Goal: Task Accomplishment & Management: Manage account settings

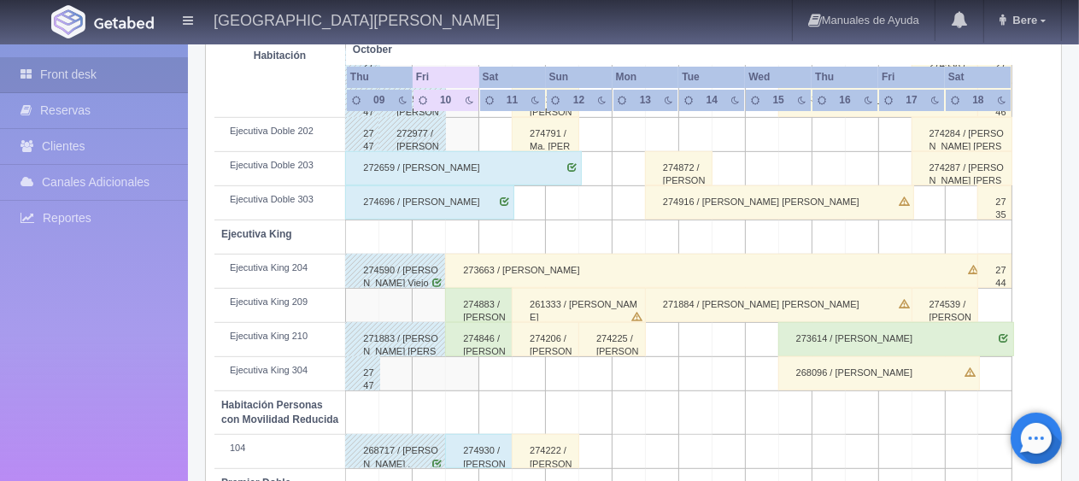
scroll to position [513, 0]
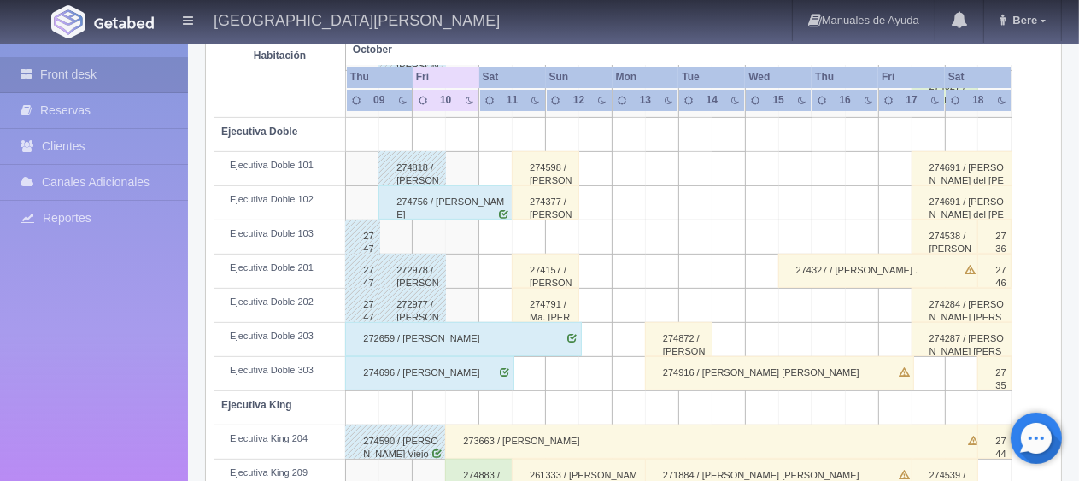
click at [537, 186] on div "274377 / [PERSON_NAME]" at bounding box center [545, 202] width 67 height 34
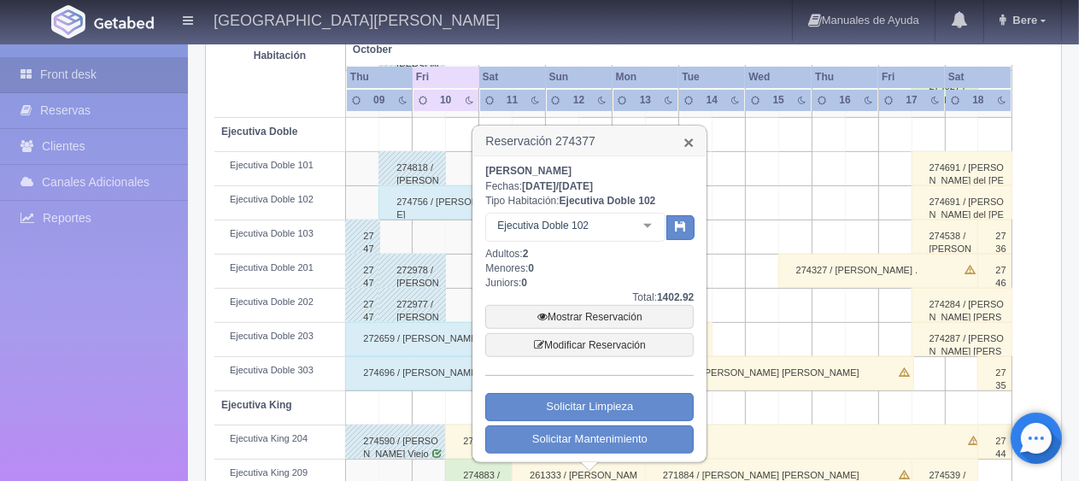
click at [688, 142] on link "×" at bounding box center [689, 142] width 10 height 18
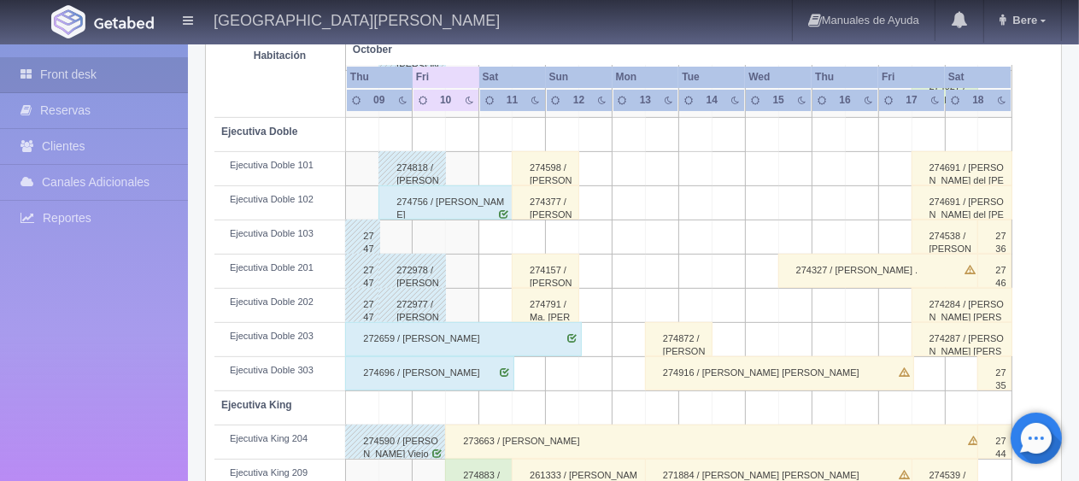
click at [547, 209] on div "274377 / Maria Guadalupe Peréz" at bounding box center [545, 202] width 67 height 34
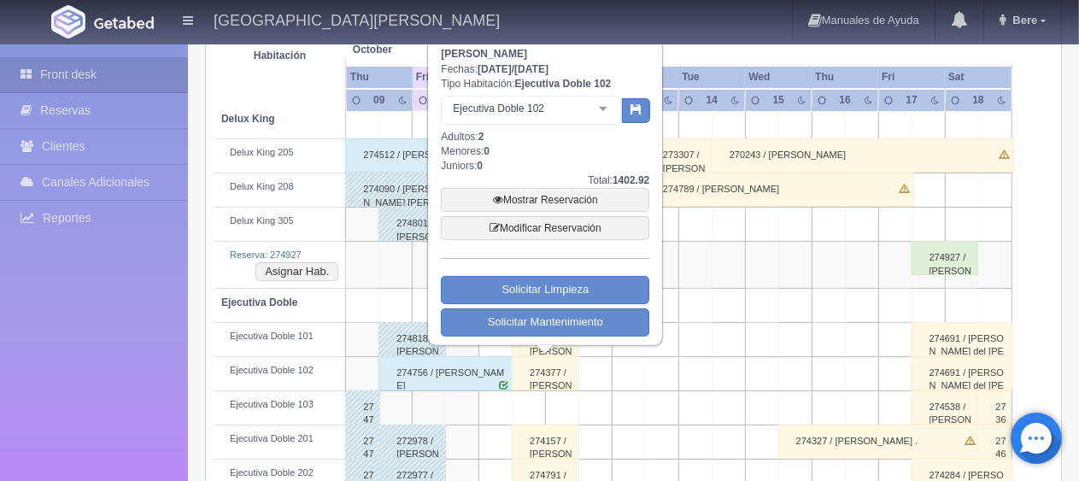
scroll to position [256, 0]
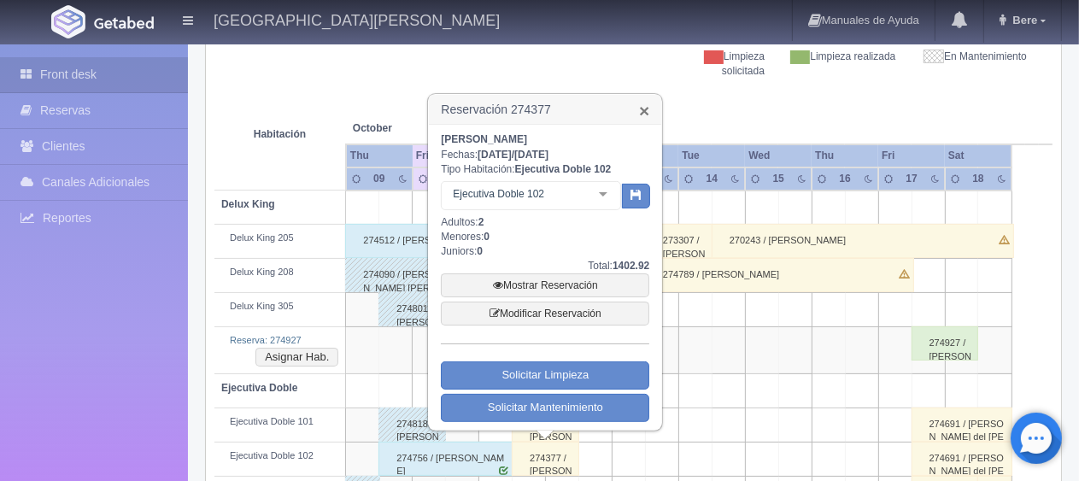
click at [643, 109] on link "×" at bounding box center [644, 111] width 10 height 18
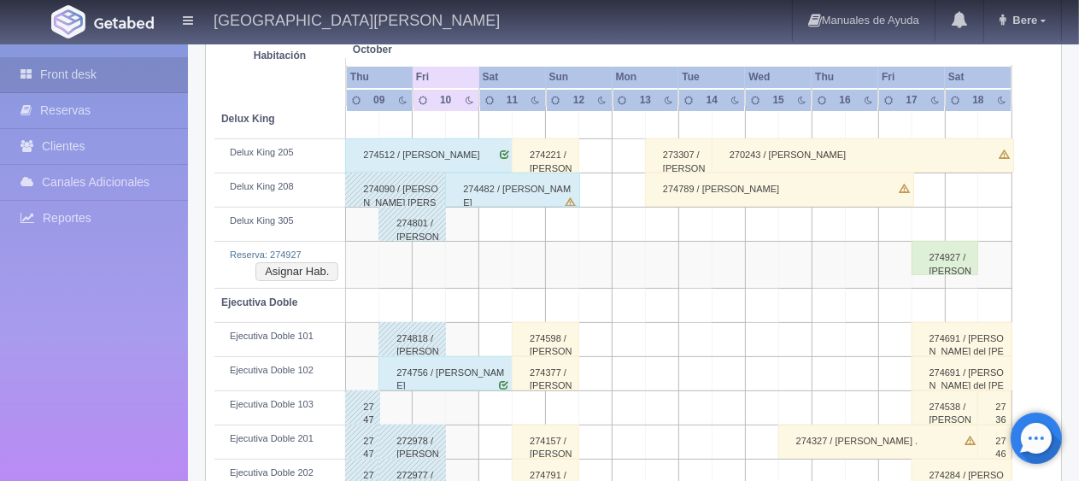
scroll to position [427, 0]
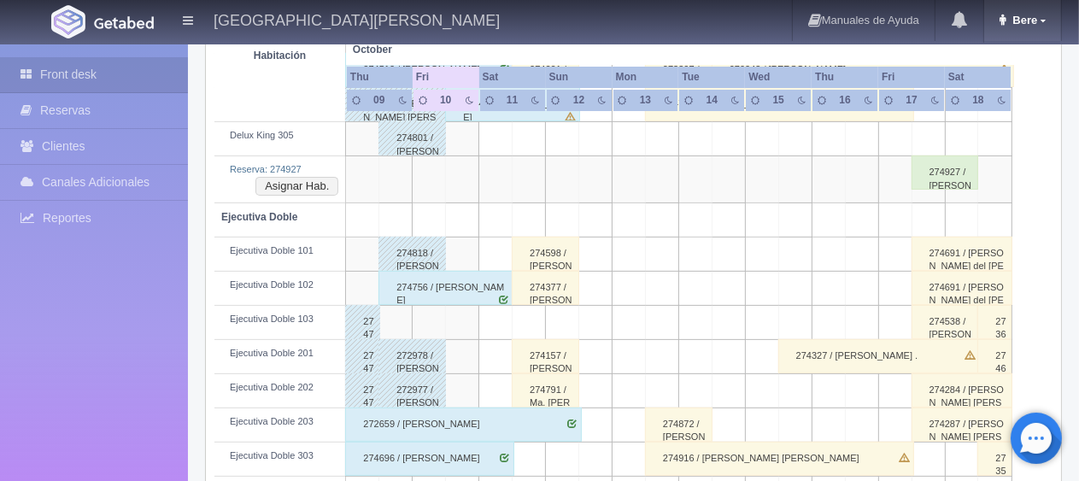
click at [1036, 32] on link "Bere" at bounding box center [1022, 20] width 77 height 41
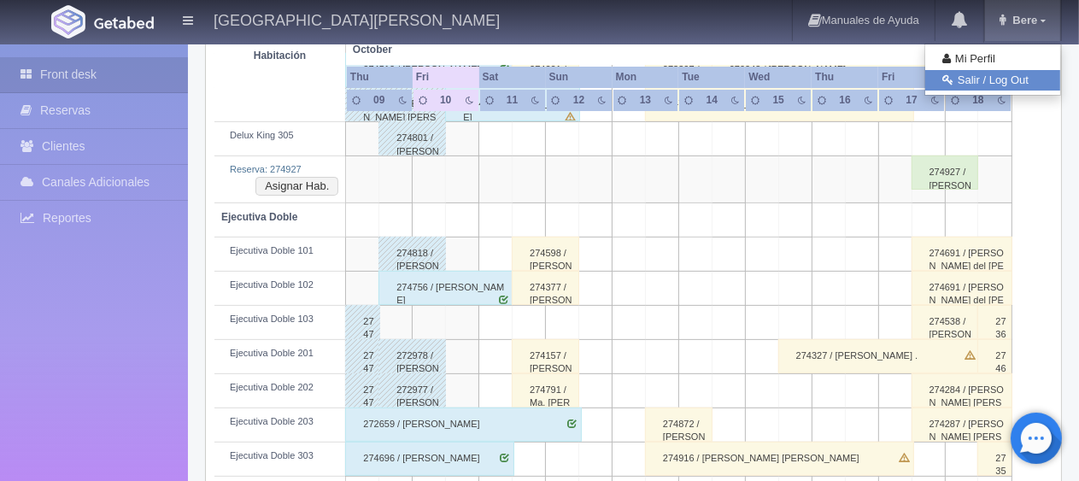
click at [1019, 88] on link "Salir / Log Out" at bounding box center [992, 80] width 135 height 21
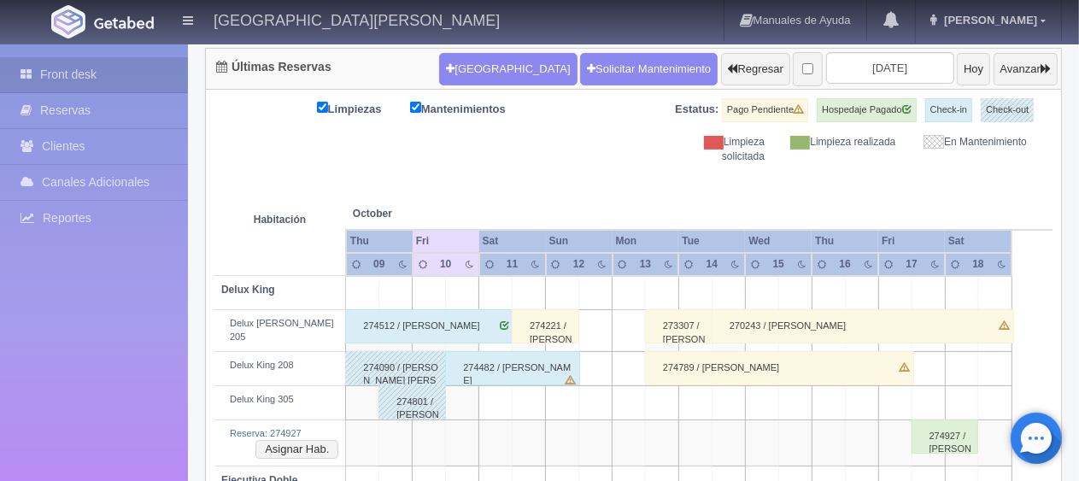
scroll to position [256, 0]
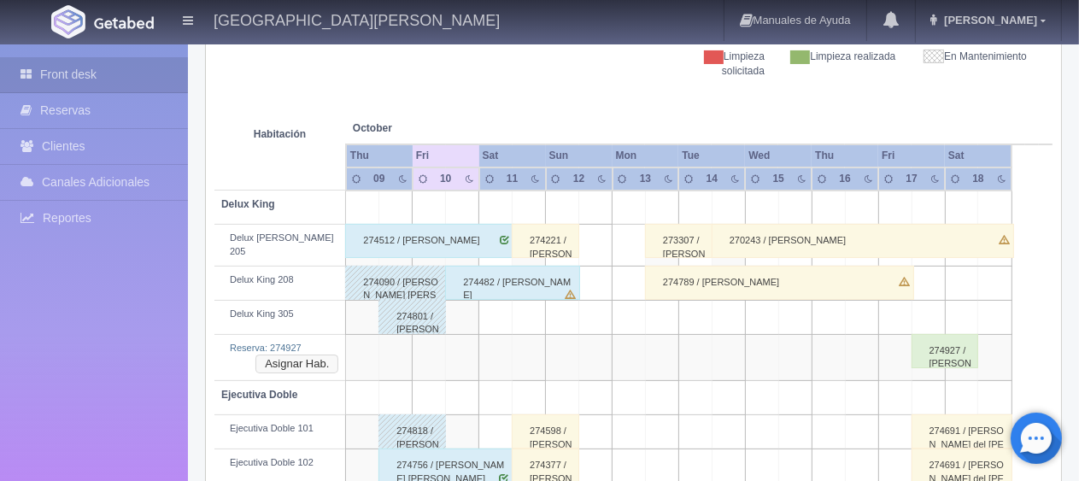
click at [294, 355] on button "Asignar Hab." at bounding box center [296, 364] width 83 height 19
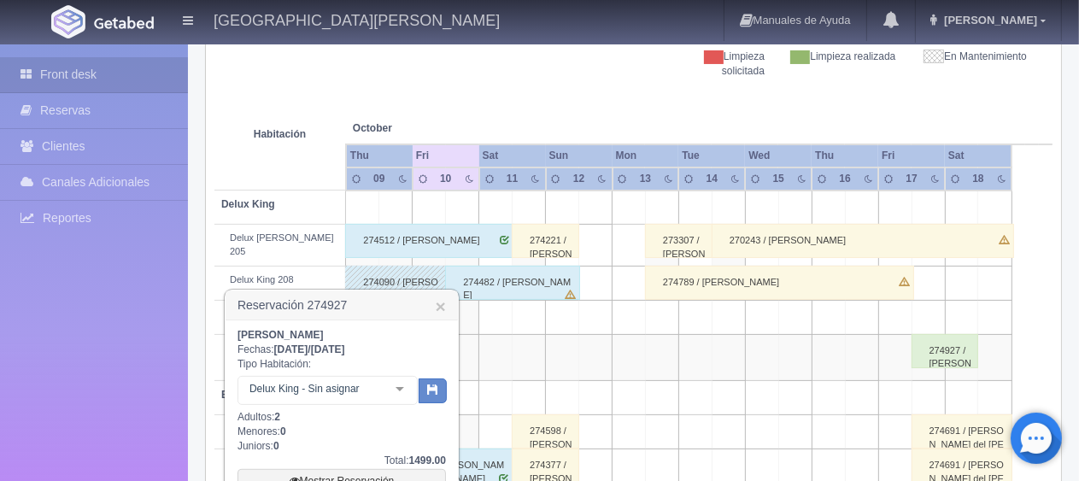
click at [386, 392] on div "Delux King - Sin asignar No elements found. Consider changing the search query.…" at bounding box center [328, 393] width 180 height 34
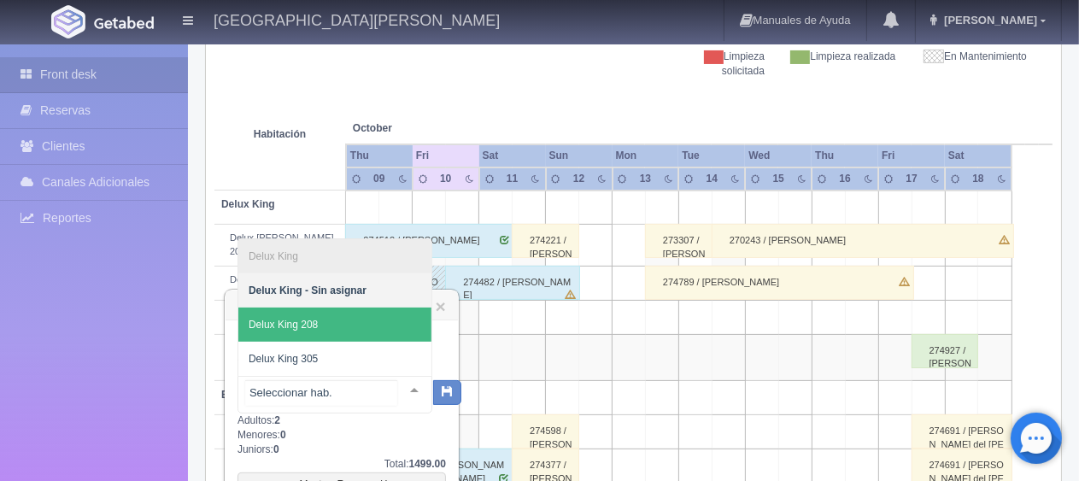
click at [343, 322] on span "Delux King 208" at bounding box center [334, 325] width 193 height 34
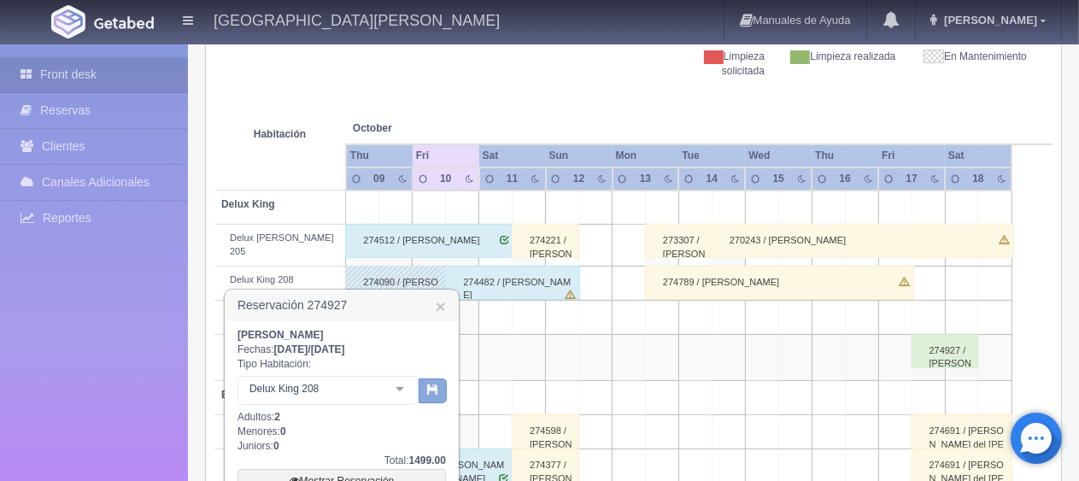
click at [434, 391] on icon "button" at bounding box center [432, 389] width 11 height 11
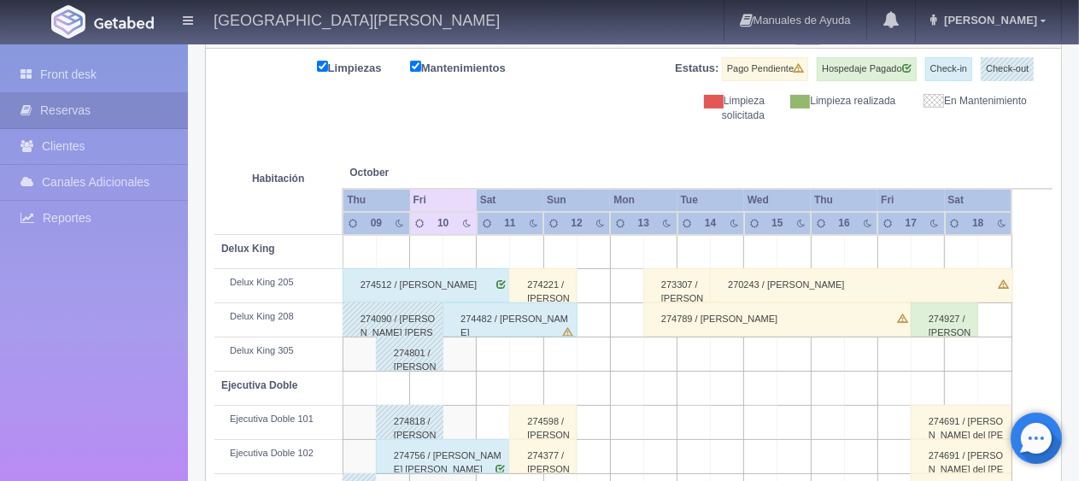
scroll to position [383, 0]
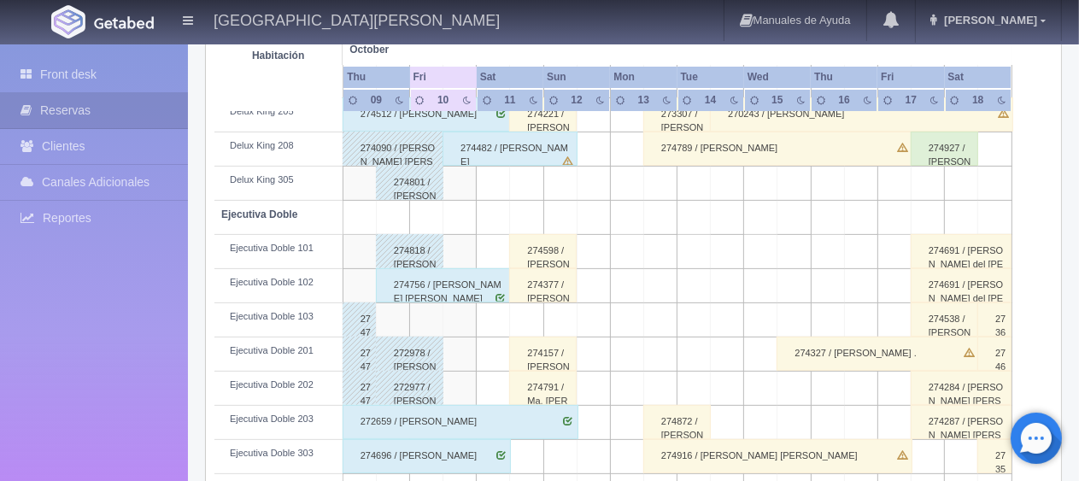
click at [461, 320] on td at bounding box center [459, 320] width 33 height 34
click at [465, 320] on td at bounding box center [459, 320] width 33 height 34
click at [461, 326] on td at bounding box center [459, 320] width 33 height 34
click at [459, 325] on td at bounding box center [459, 320] width 33 height 34
click at [458, 323] on td at bounding box center [459, 320] width 33 height 34
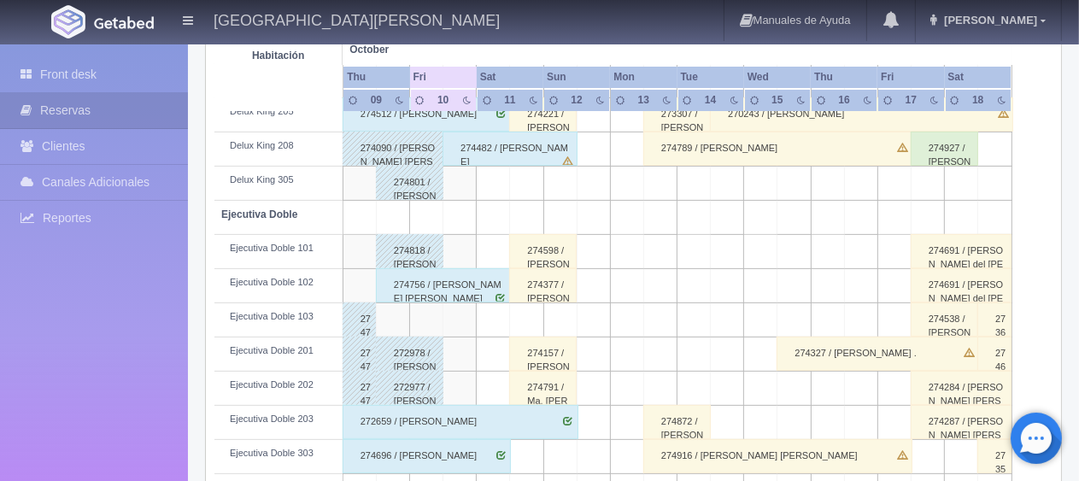
click at [459, 304] on td at bounding box center [459, 320] width 33 height 34
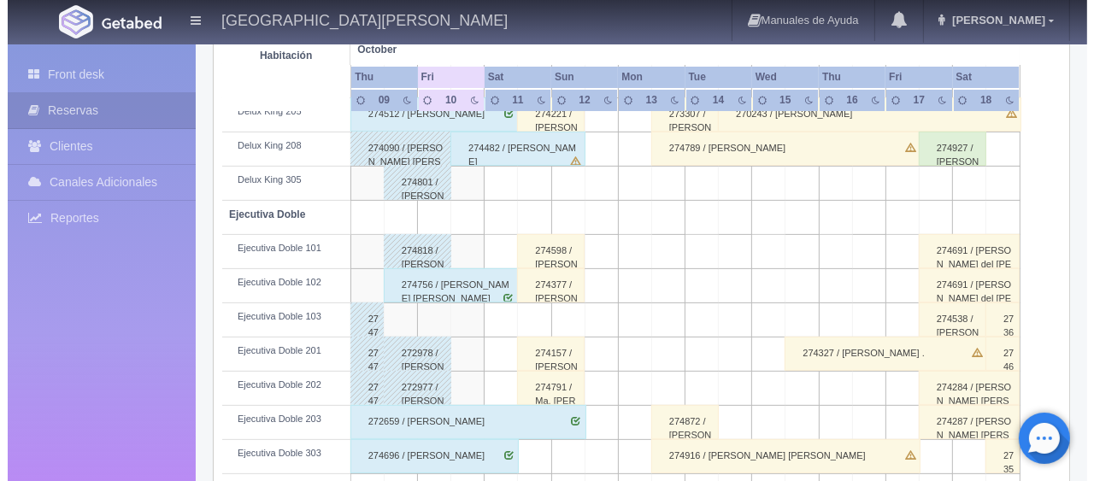
scroll to position [0, 0]
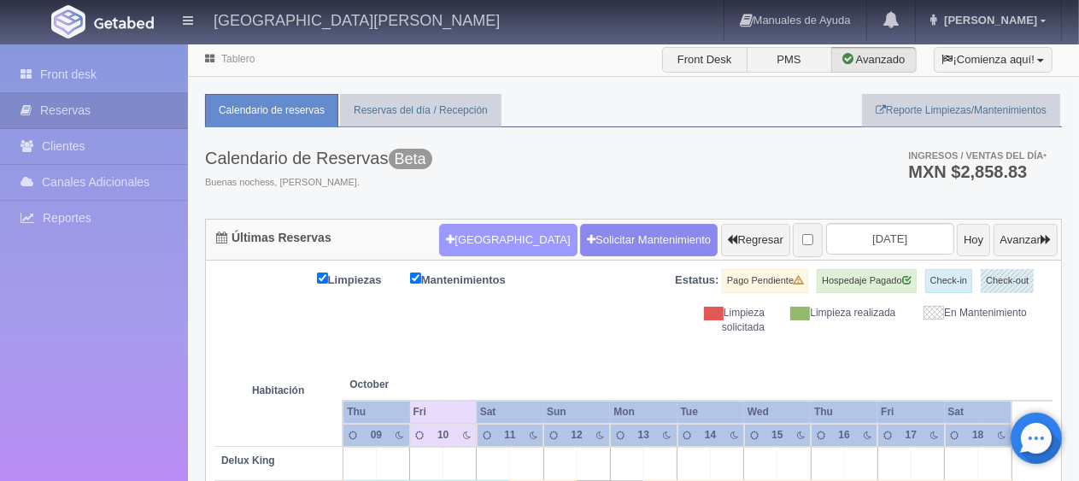
click at [485, 235] on button "[GEOGRAPHIC_DATA]" at bounding box center [508, 240] width 138 height 32
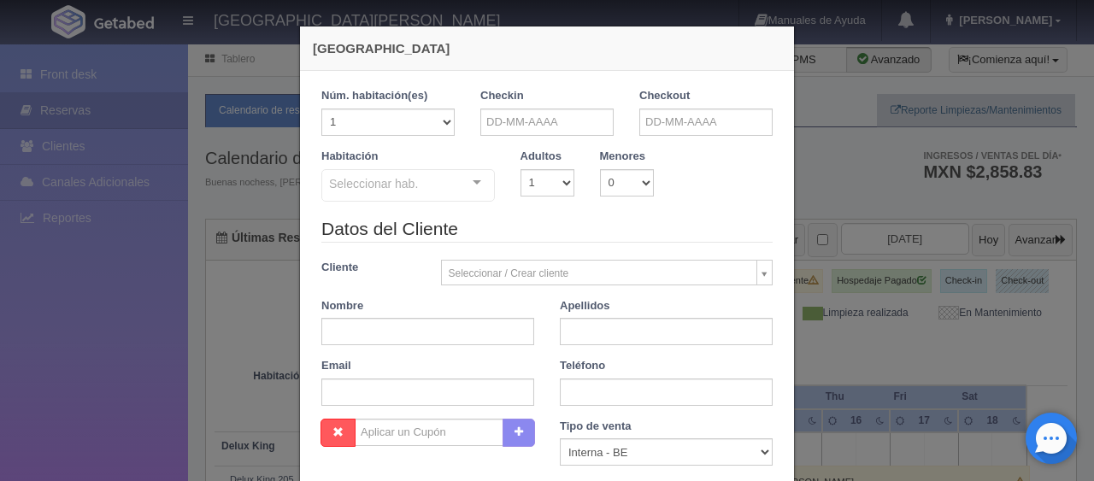
checkbox input "false"
click at [559, 117] on input "text" at bounding box center [546, 122] width 133 height 27
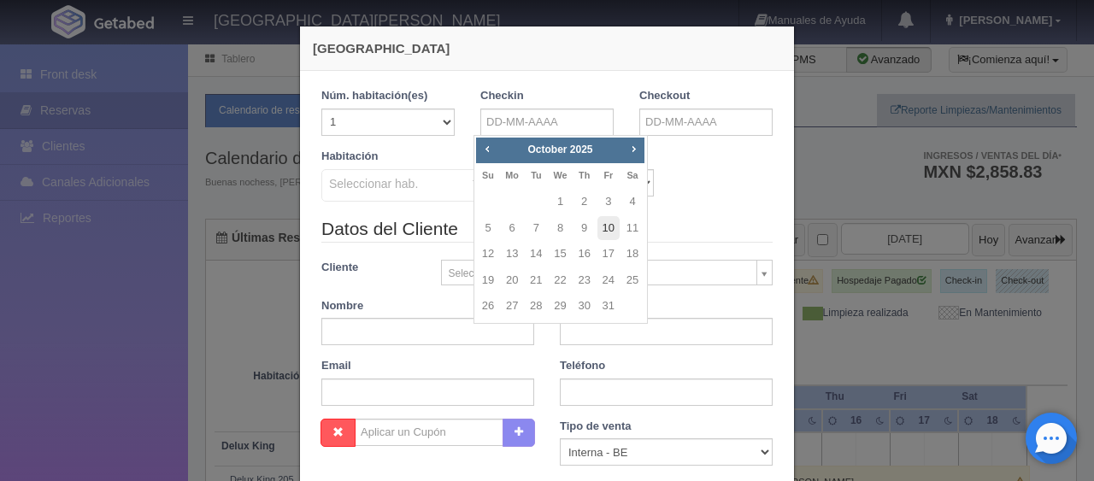
click at [608, 232] on link "10" at bounding box center [608, 228] width 22 height 25
type input "10-10-2025"
checkbox input "false"
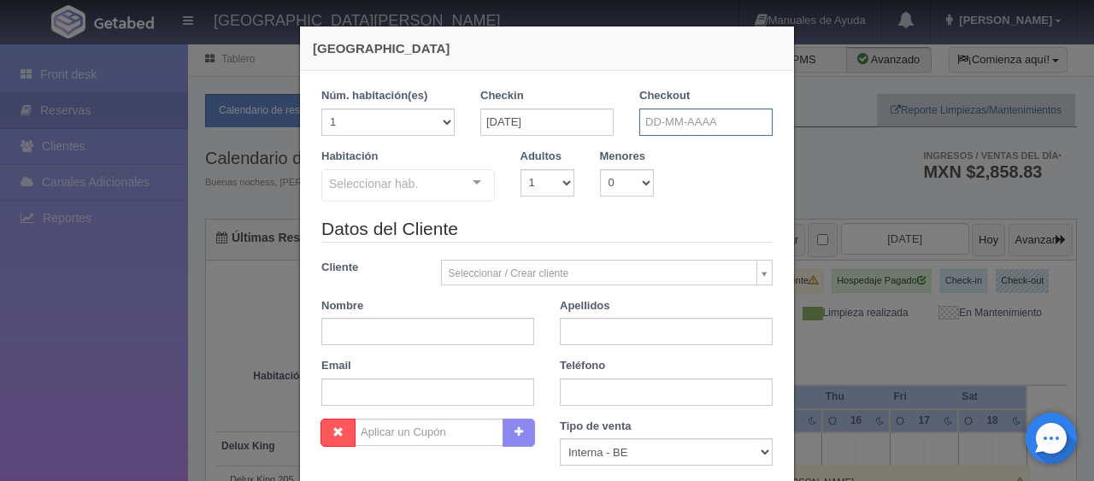
click at [678, 121] on input "text" at bounding box center [705, 122] width 133 height 27
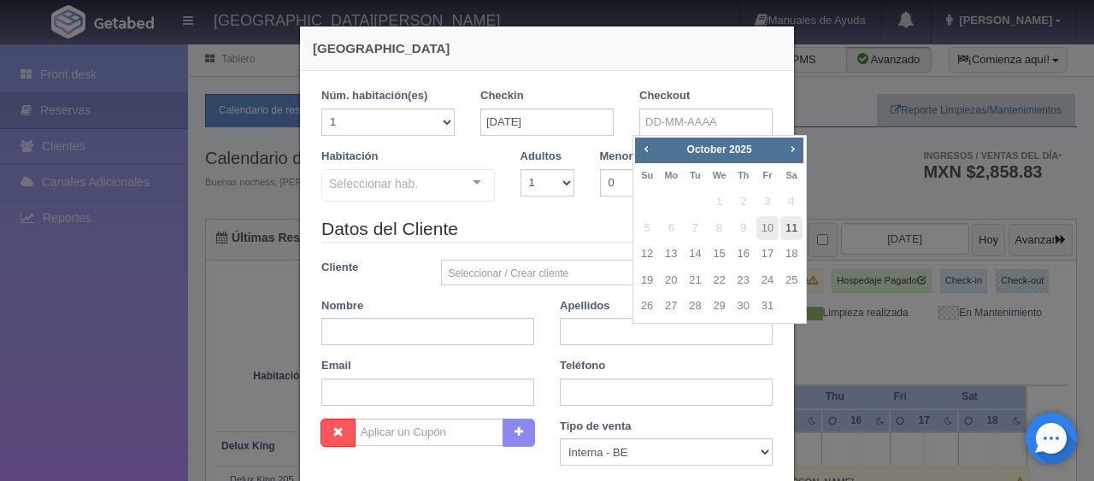
click at [788, 227] on link "11" at bounding box center [791, 228] width 22 height 25
type input "11-10-2025"
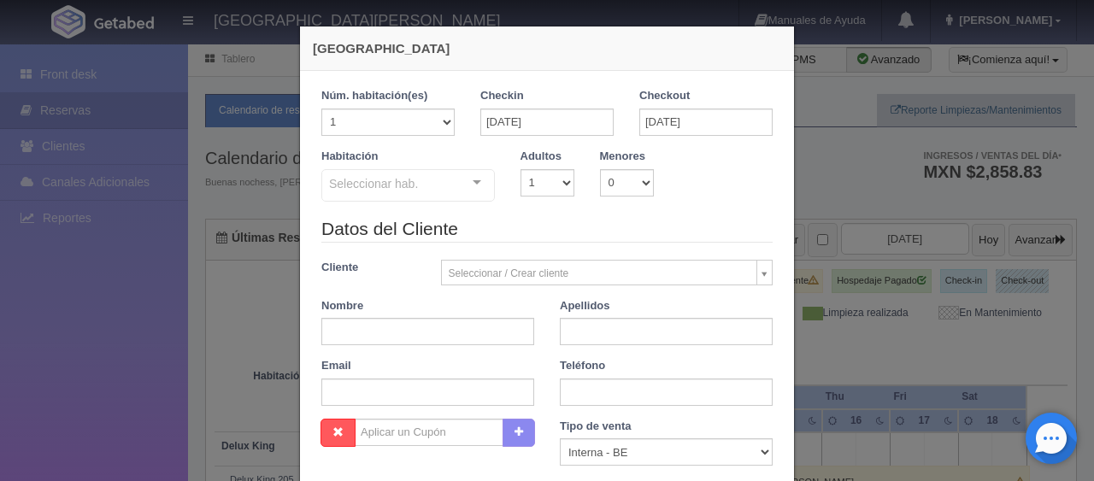
checkbox input "false"
click at [557, 179] on select "1 2 3 4 5 6 7 8 9 10" at bounding box center [547, 182] width 54 height 27
select select "4"
click at [520, 169] on select "1 2 3 4 5 6 7 8 9 10" at bounding box center [547, 182] width 54 height 27
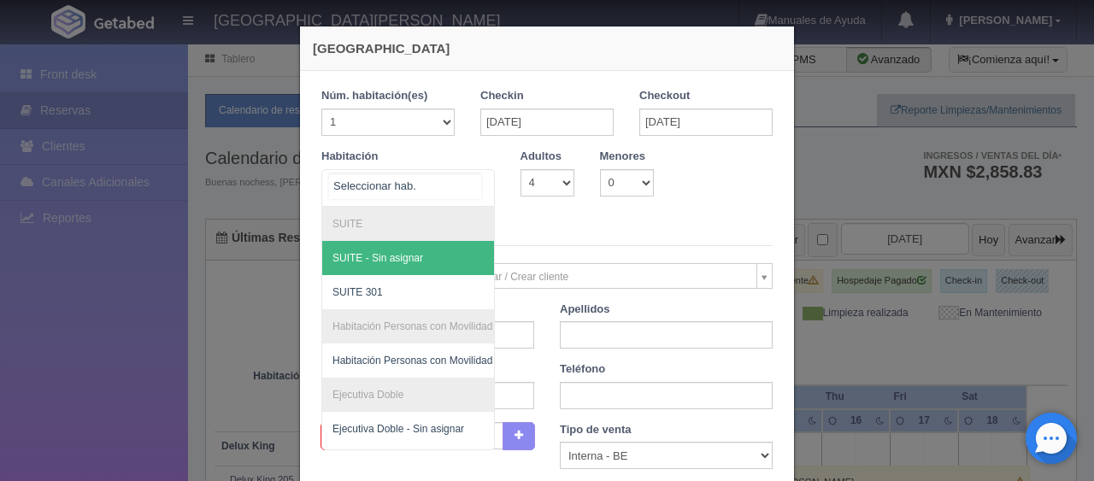
click at [469, 172] on div at bounding box center [477, 183] width 34 height 26
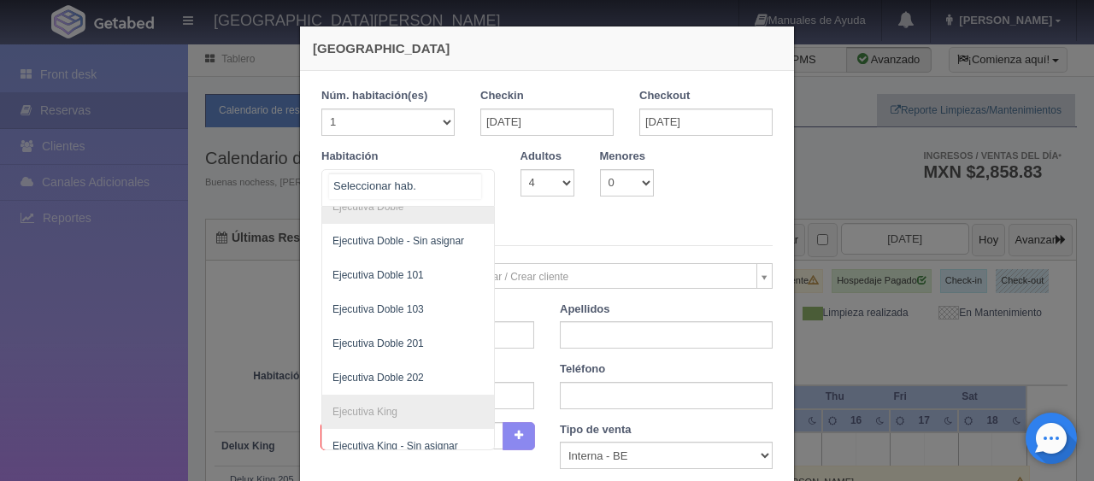
scroll to position [195, 0]
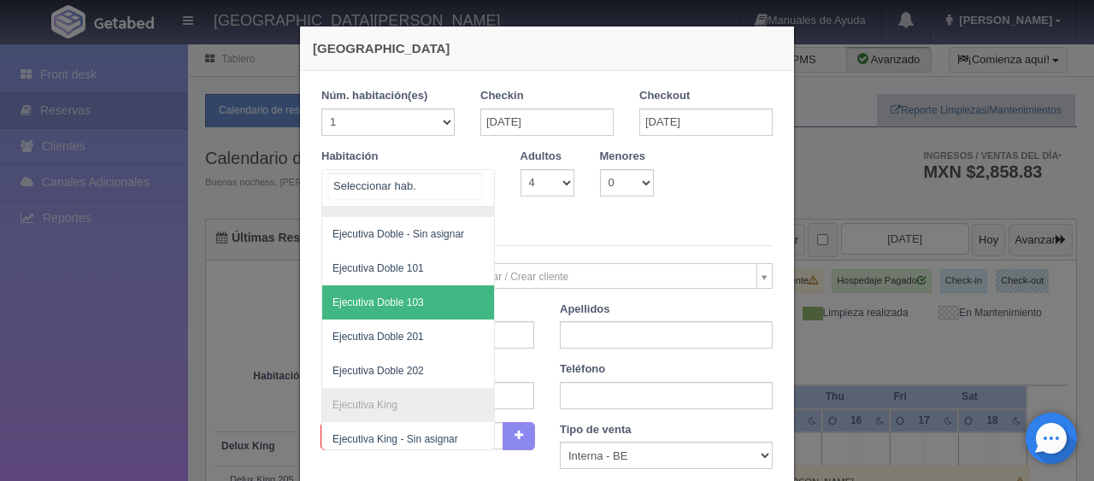
click at [408, 299] on span "Ejecutiva Doble 103" at bounding box center [377, 302] width 91 height 12
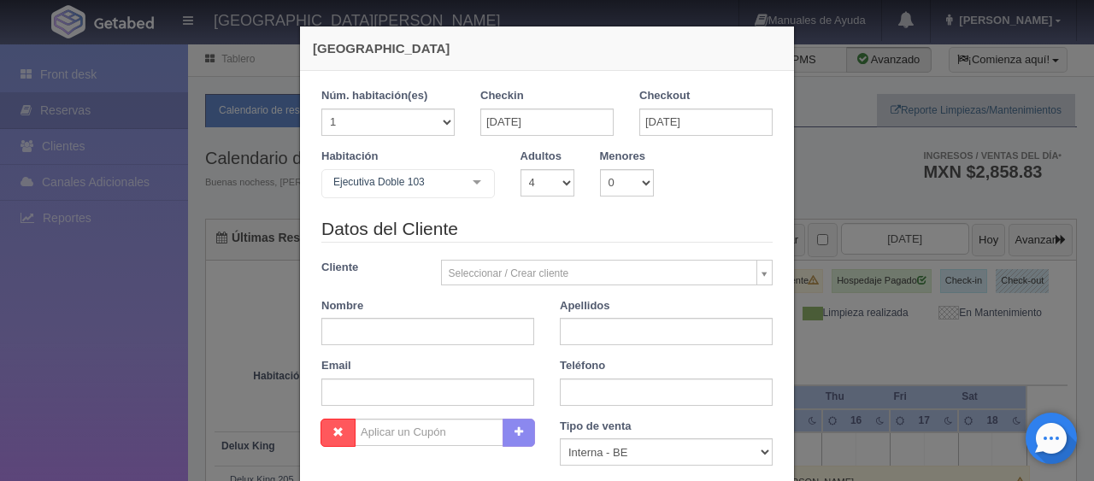
checkbox input "false"
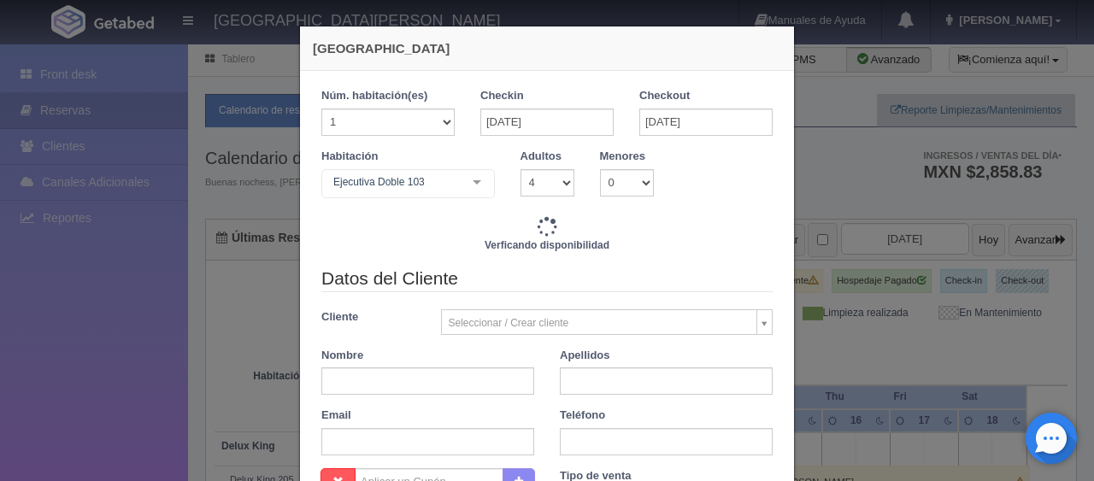
type input "1969.00"
checkbox input "false"
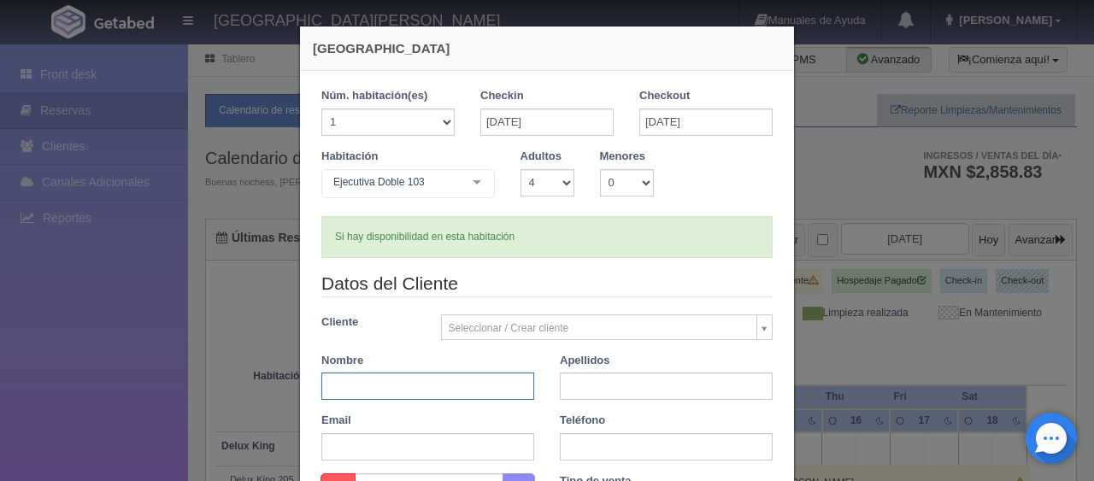
click at [436, 384] on input "text" at bounding box center [427, 386] width 213 height 27
type input "Veronica"
type input "G"
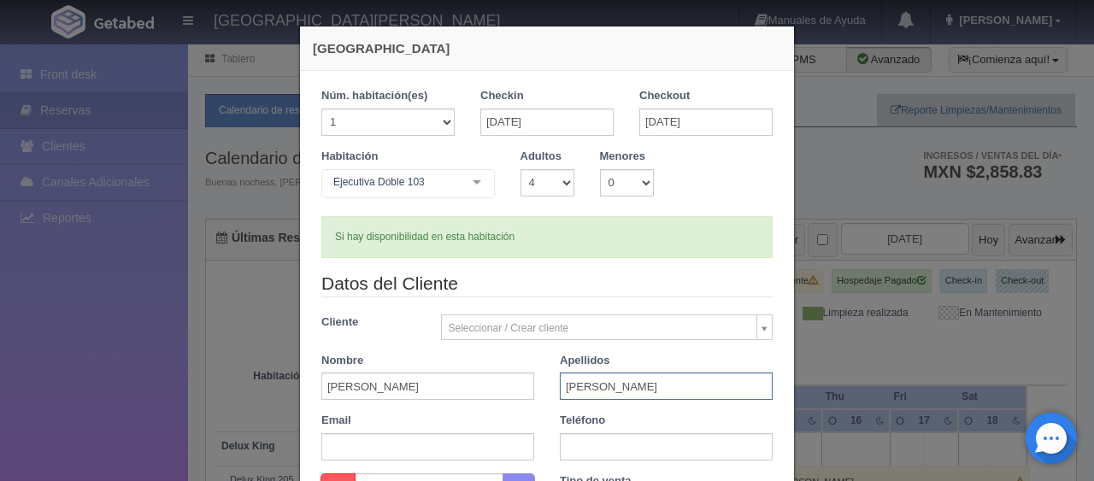
type input "Fernandez"
type input "3121115766"
click at [547, 415] on div "Teléfono 3121115766" at bounding box center [666, 437] width 238 height 48
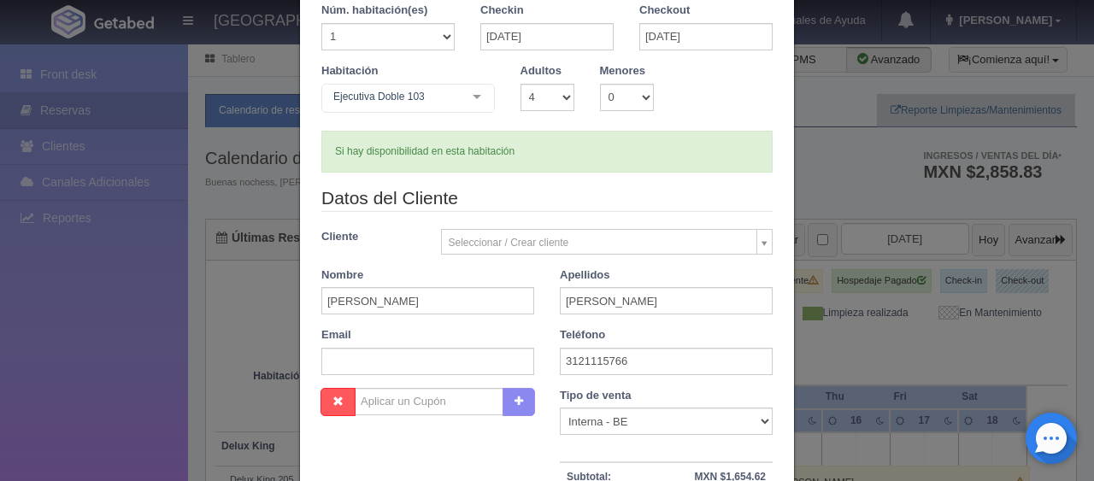
scroll to position [256, 0]
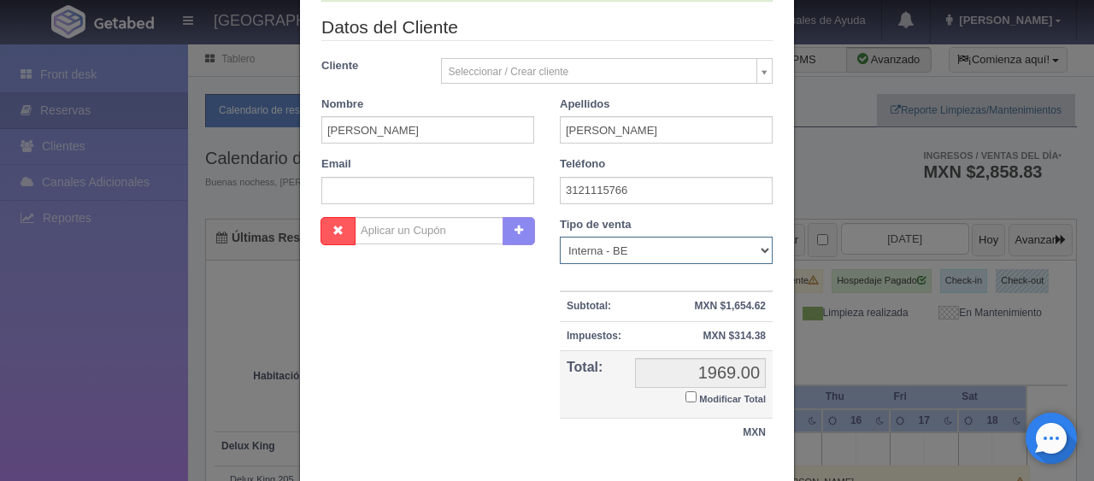
click at [610, 249] on select "Correo Electronico Interna - BE Llamada OTA Externa Otro WALK IN" at bounding box center [666, 250] width 213 height 27
select select "phone"
click at [560, 237] on select "Correo Electronico Interna - BE Llamada OTA Externa Otro WALK IN" at bounding box center [666, 250] width 213 height 27
click at [685, 395] on input "Modificar Total" at bounding box center [690, 396] width 11 height 11
checkbox input "true"
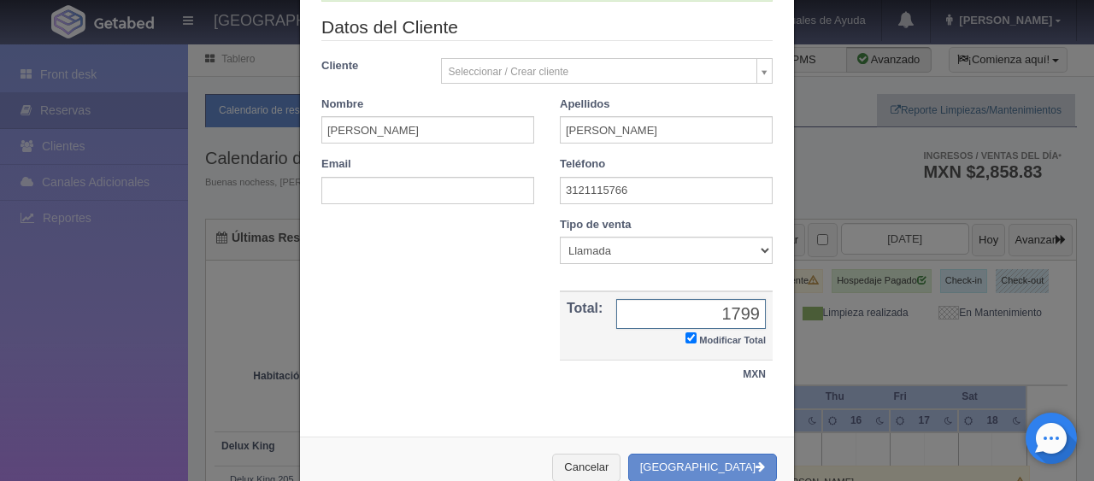
type input "1799.00"
click at [511, 380] on div "Nombre Cupón : Descuentos : Tipo de venta Correo Electronico Interna - BE Llama…" at bounding box center [546, 312] width 477 height 190
click at [710, 459] on button "[GEOGRAPHIC_DATA]" at bounding box center [702, 468] width 149 height 28
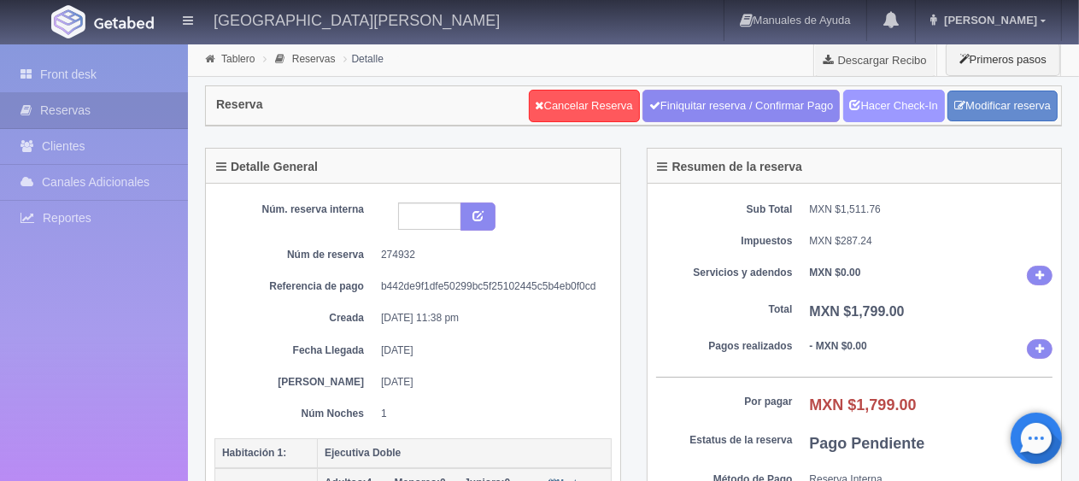
click at [885, 104] on link "Hacer Check-In" at bounding box center [894, 106] width 102 height 32
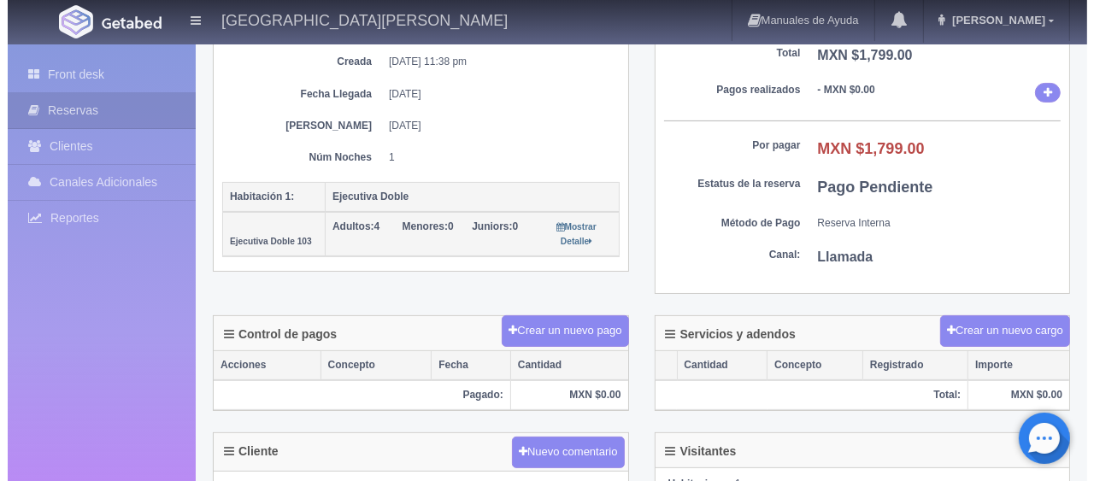
scroll to position [342, 0]
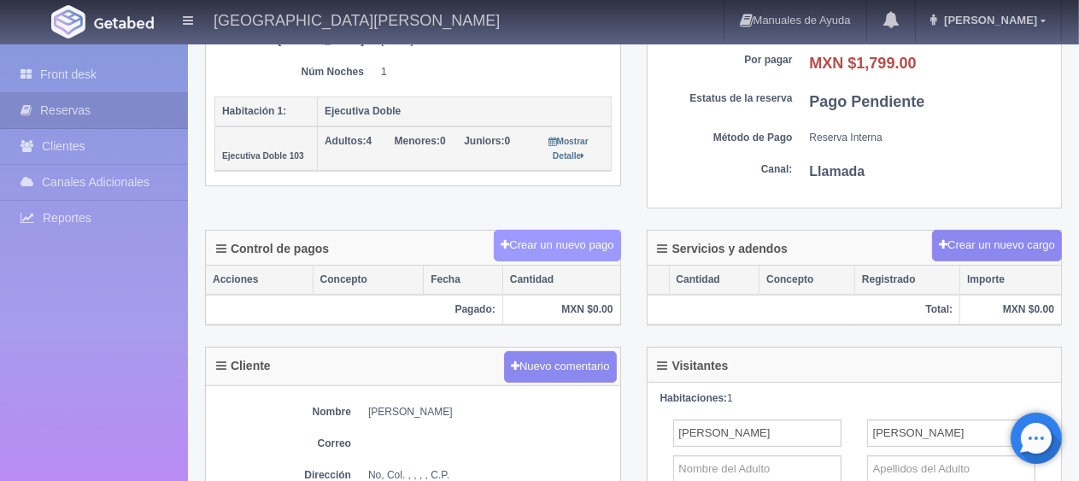
click at [605, 244] on button "Crear un nuevo pago" at bounding box center [557, 246] width 126 height 32
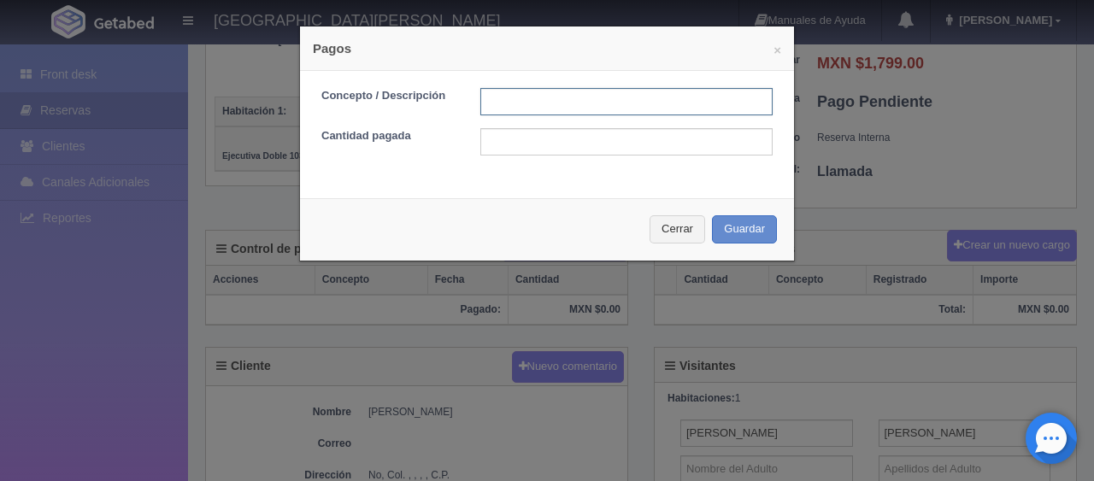
click at [558, 91] on input "text" at bounding box center [626, 101] width 292 height 27
type input "Total Efectivo"
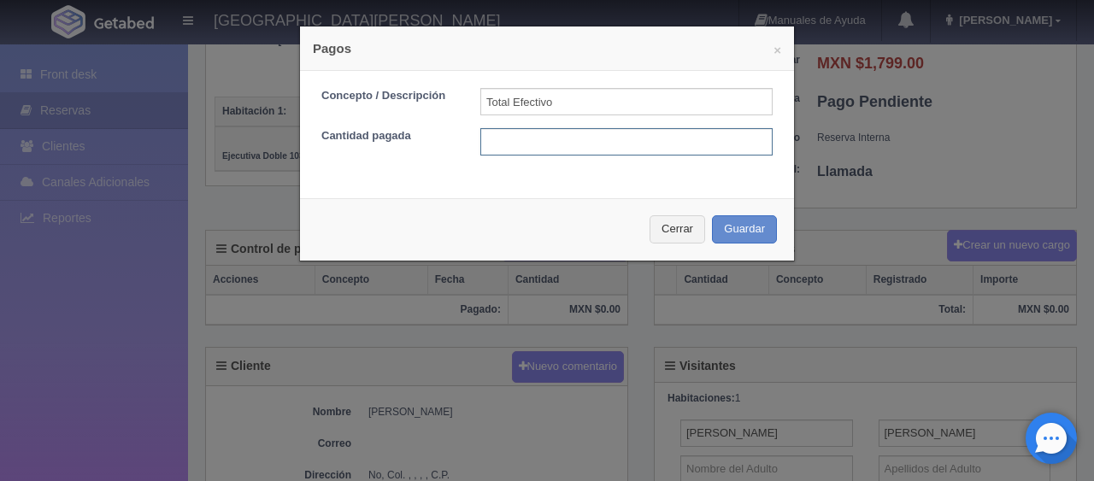
click at [583, 152] on input "text" at bounding box center [626, 141] width 292 height 27
click at [598, 144] on input "text" at bounding box center [626, 141] width 292 height 27
type input "1699"
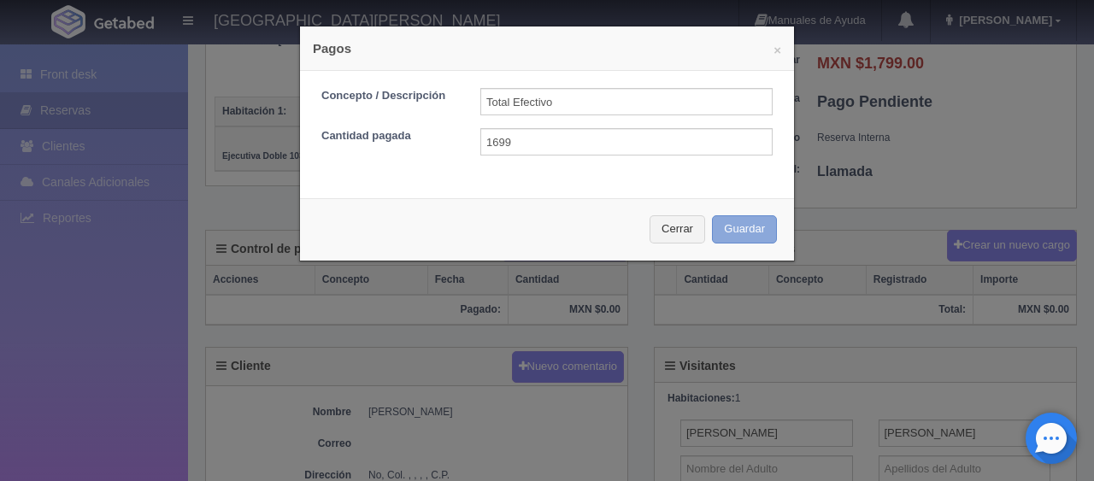
click at [735, 229] on button "Guardar" at bounding box center [744, 229] width 65 height 28
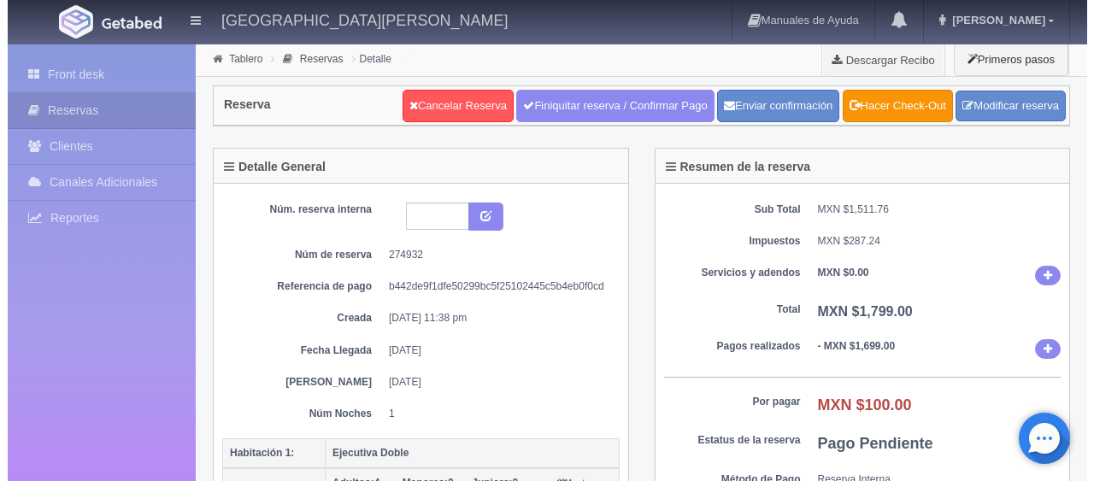
scroll to position [342, 0]
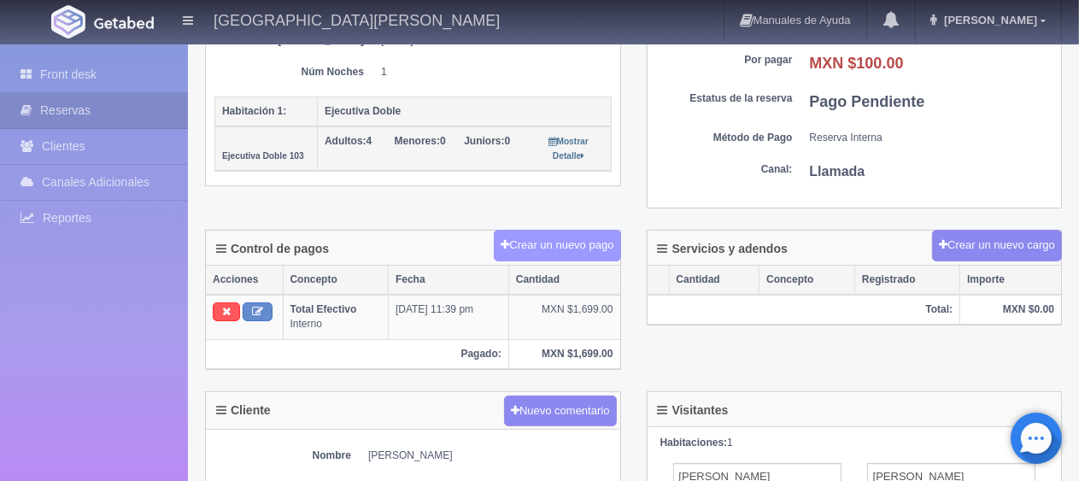
click at [541, 243] on button "Crear un nuevo pago" at bounding box center [557, 246] width 126 height 32
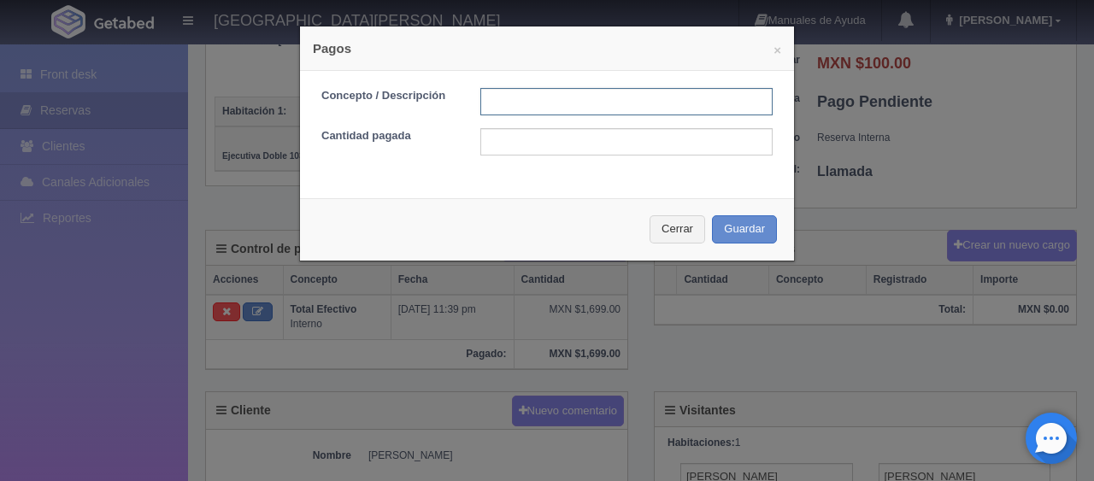
click at [558, 104] on input "text" at bounding box center [626, 101] width 292 height 27
type input "Descuento pago en efectivo"
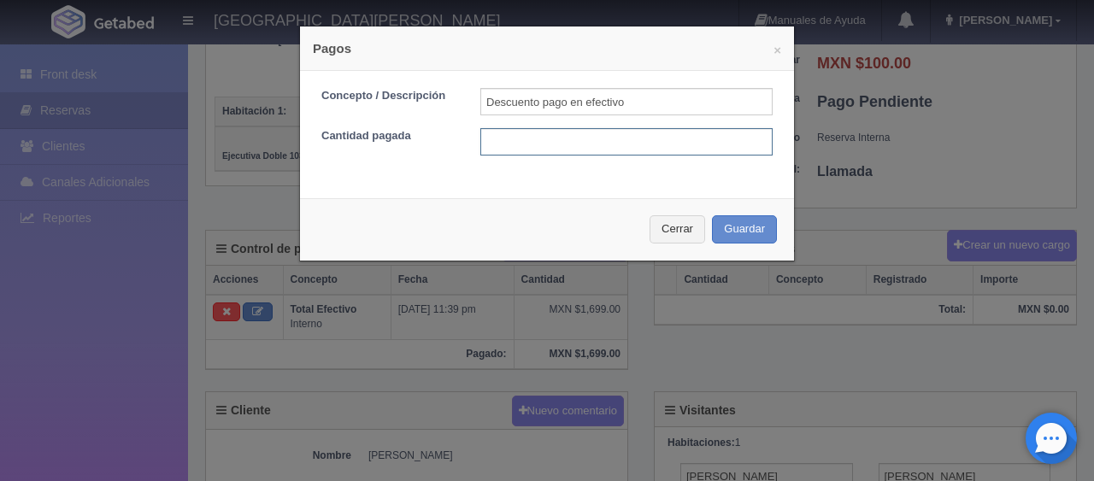
click at [599, 146] on input "text" at bounding box center [626, 141] width 292 height 27
type input "100"
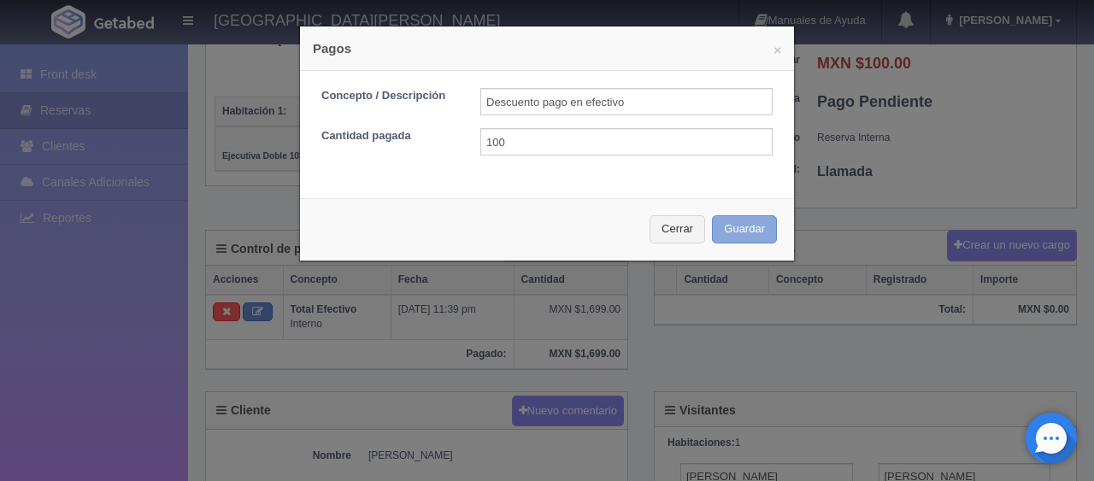
click at [735, 225] on button "Guardar" at bounding box center [744, 229] width 65 height 28
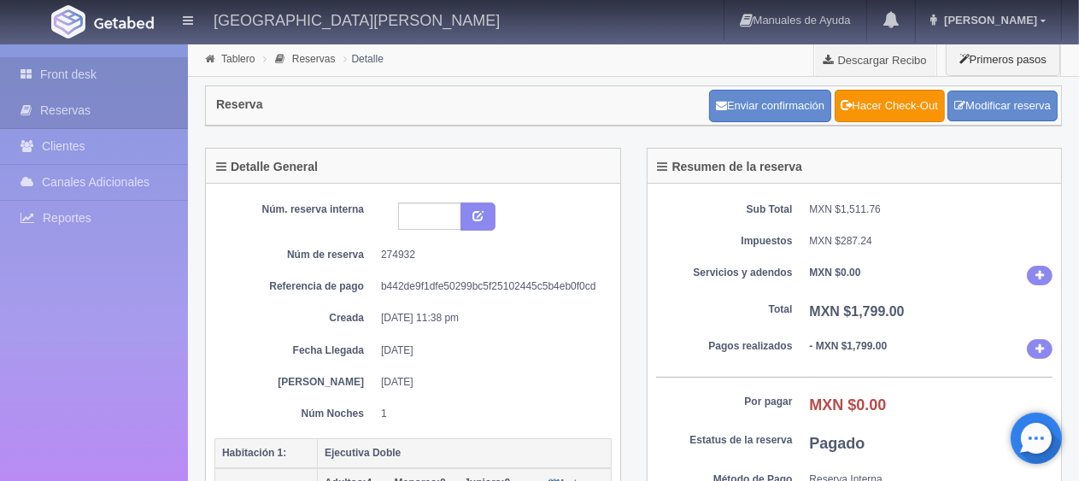
click at [35, 79] on icon at bounding box center [31, 74] width 20 height 17
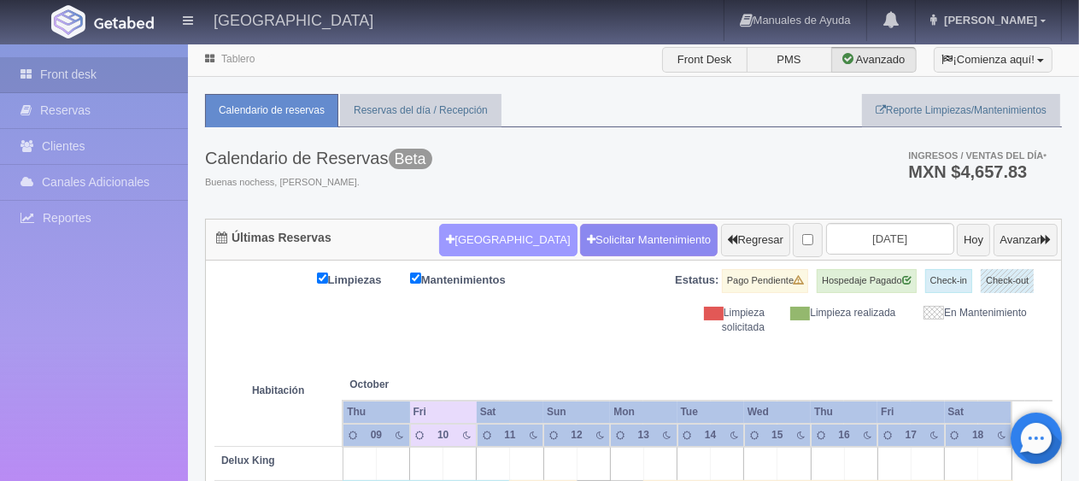
click at [473, 248] on button "Nueva Reserva" at bounding box center [508, 240] width 138 height 32
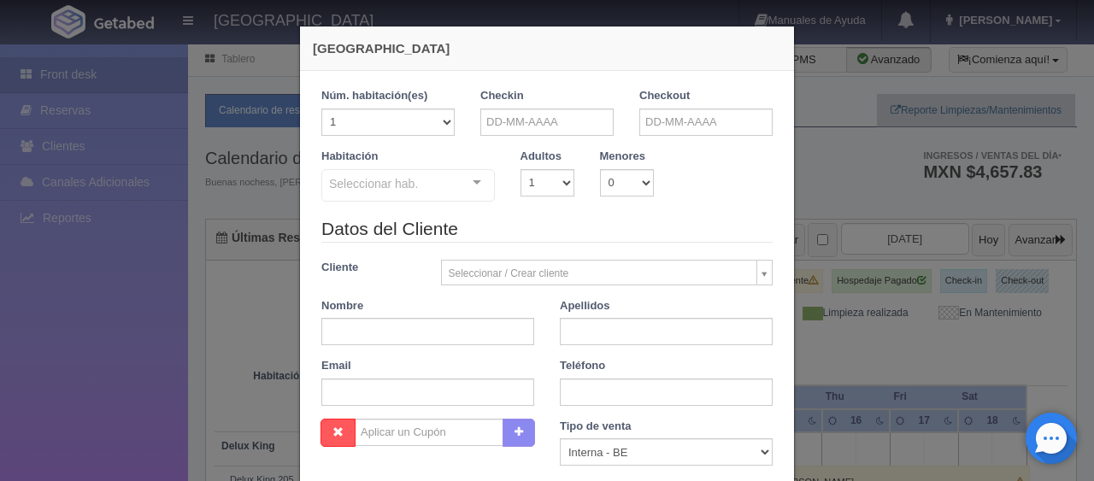
checkbox input "false"
click at [528, 114] on input "text" at bounding box center [546, 122] width 133 height 27
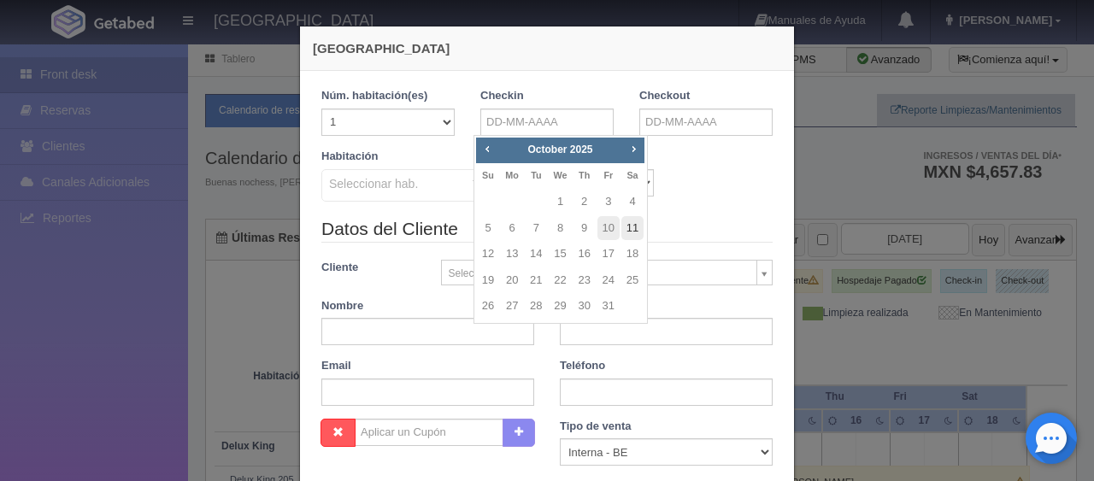
click at [632, 232] on link "11" at bounding box center [632, 228] width 22 height 25
type input "11-10-2025"
checkbox input "false"
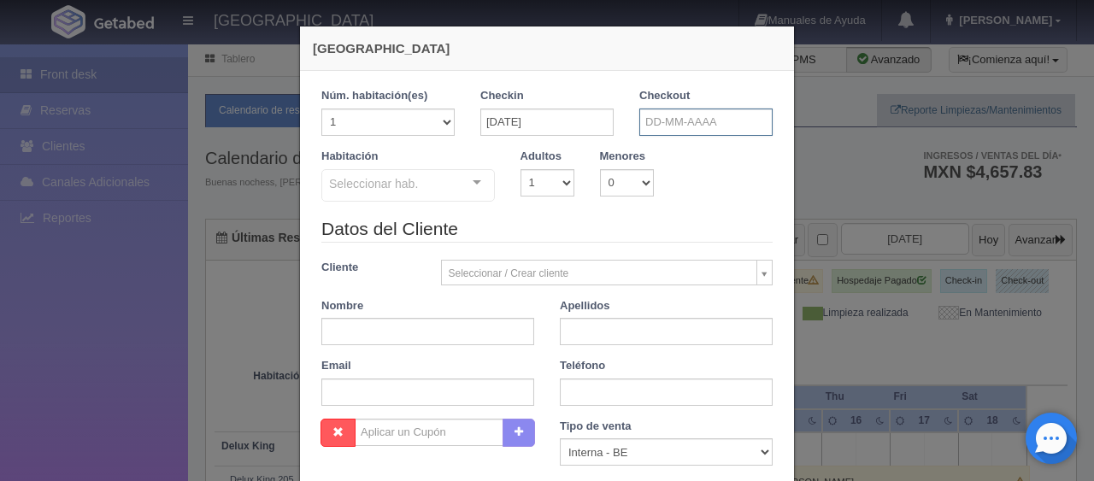
click at [663, 120] on input "text" at bounding box center [705, 122] width 133 height 27
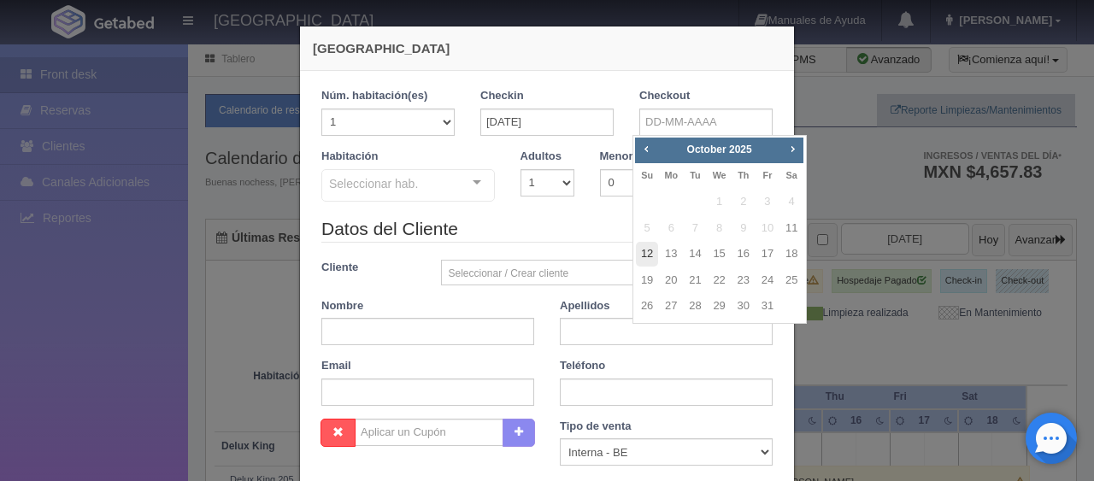
click at [644, 258] on link "12" at bounding box center [647, 254] width 22 height 25
type input "12-10-2025"
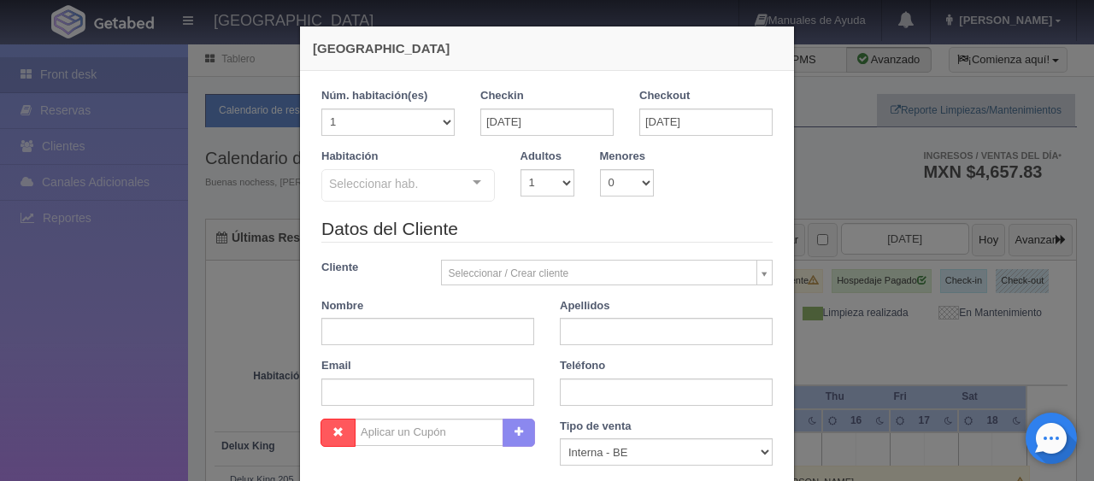
checkbox input "false"
click at [534, 188] on select "1 2 3 4 5 6 7 8 9 10" at bounding box center [547, 182] width 54 height 27
select select "2"
click at [520, 169] on select "1 2 3 4 5 6 7 8 9 10" at bounding box center [547, 182] width 54 height 27
click at [478, 182] on div at bounding box center [477, 183] width 34 height 26
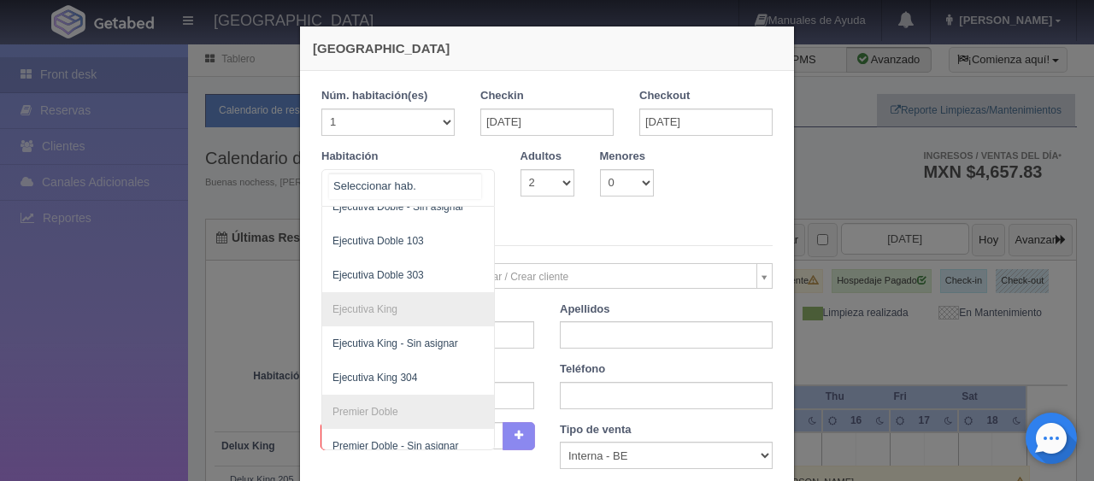
scroll to position [190, 0]
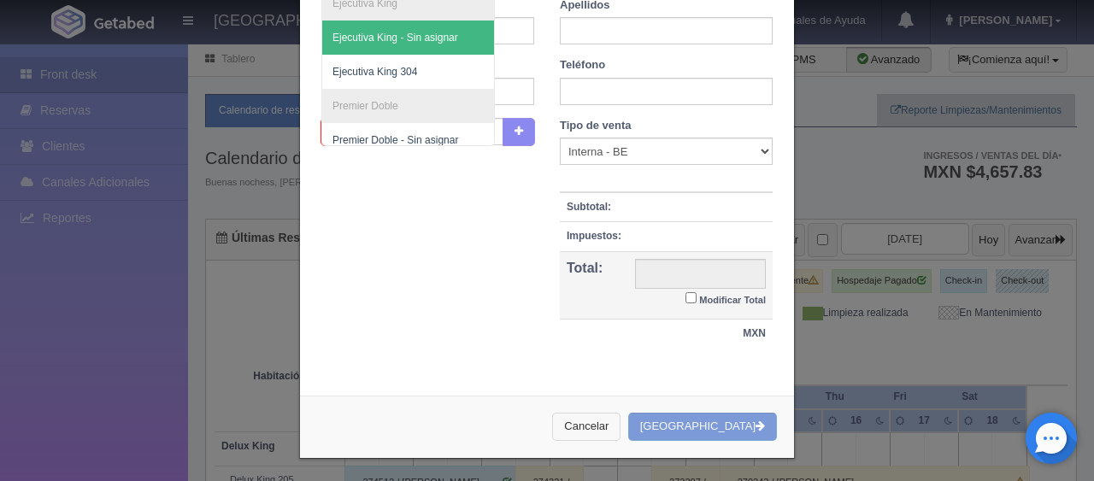
click at [620, 420] on button "Cancelar" at bounding box center [586, 427] width 68 height 28
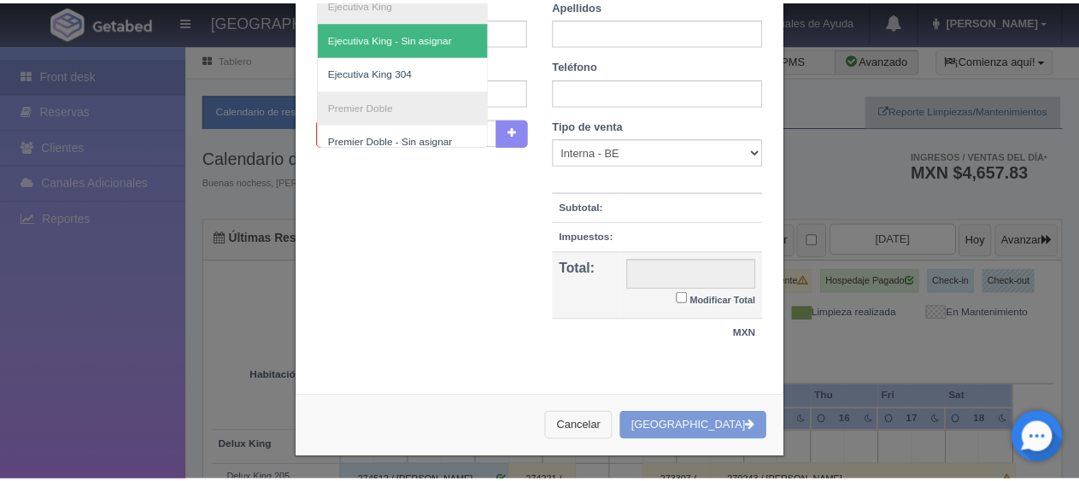
scroll to position [298, 0]
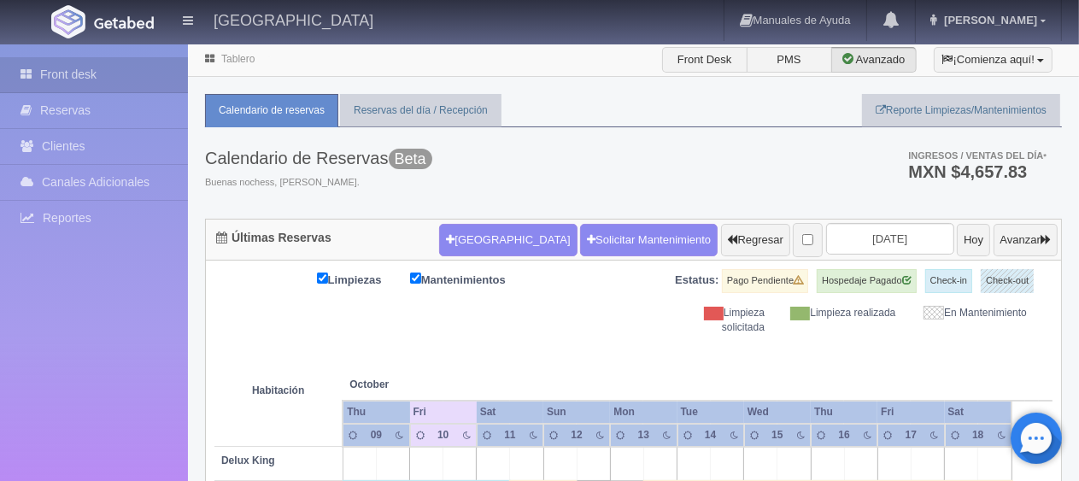
click at [467, 293] on div "Limpiezas Mantenimientos Estatus: Pago Pendiente Hospedaje Pagado Check-in Chec…" at bounding box center [633, 302] width 838 height 66
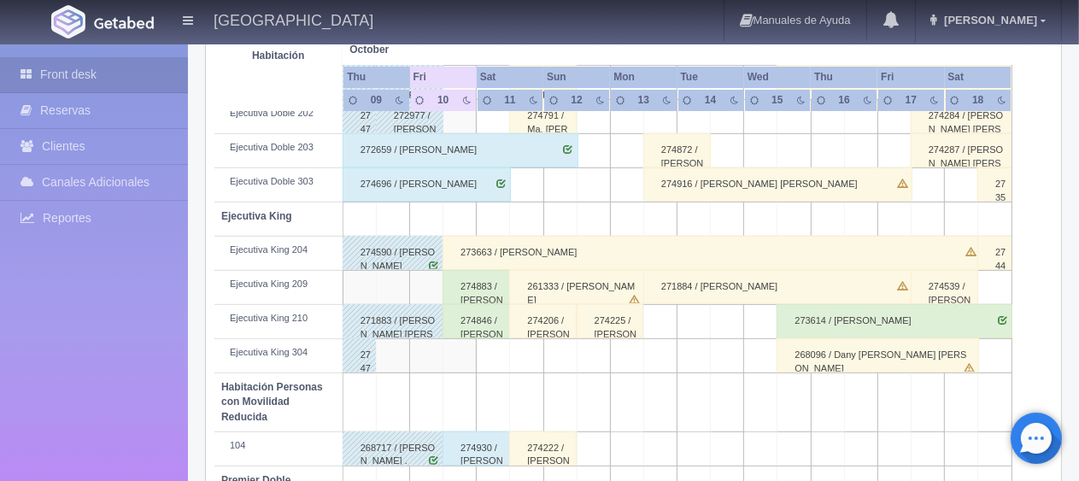
scroll to position [740, 0]
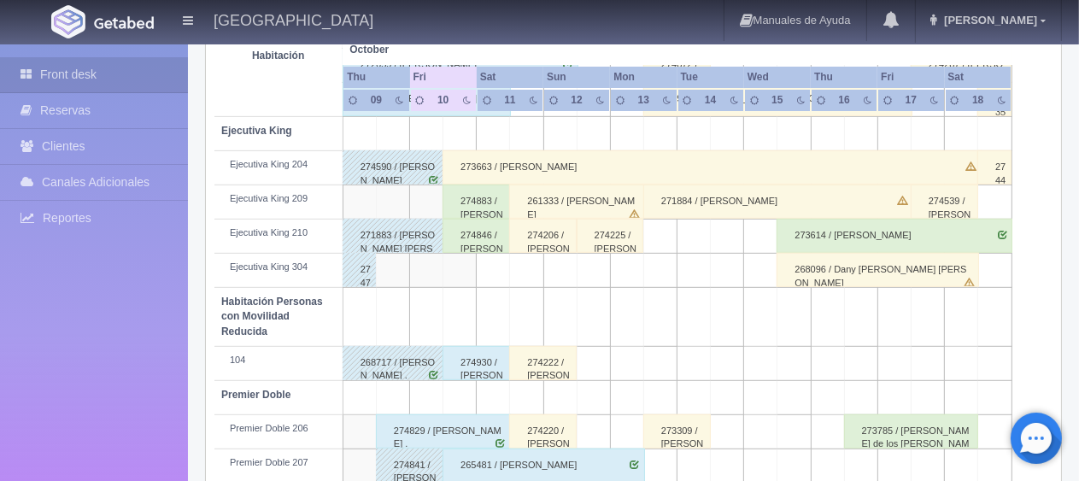
click at [455, 272] on td at bounding box center [459, 271] width 33 height 34
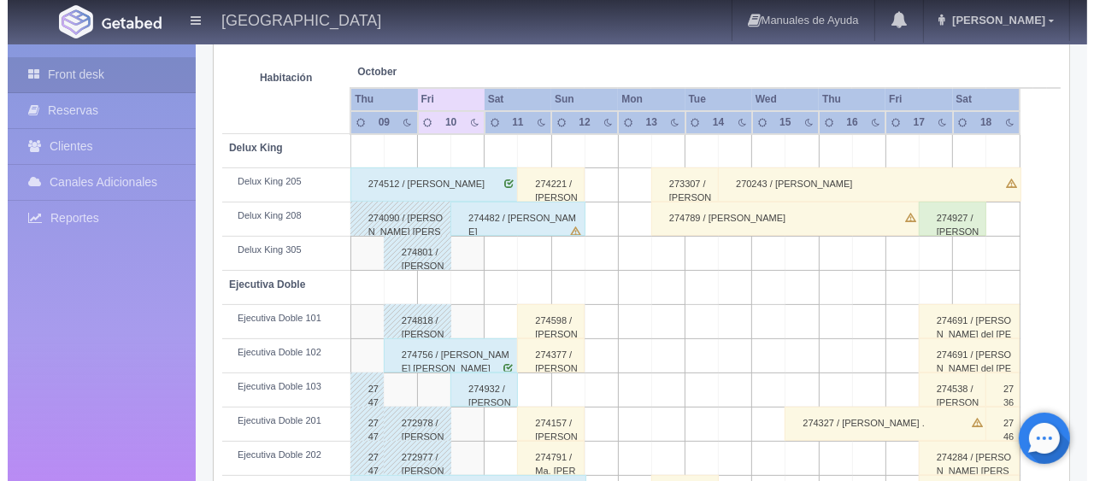
scroll to position [0, 0]
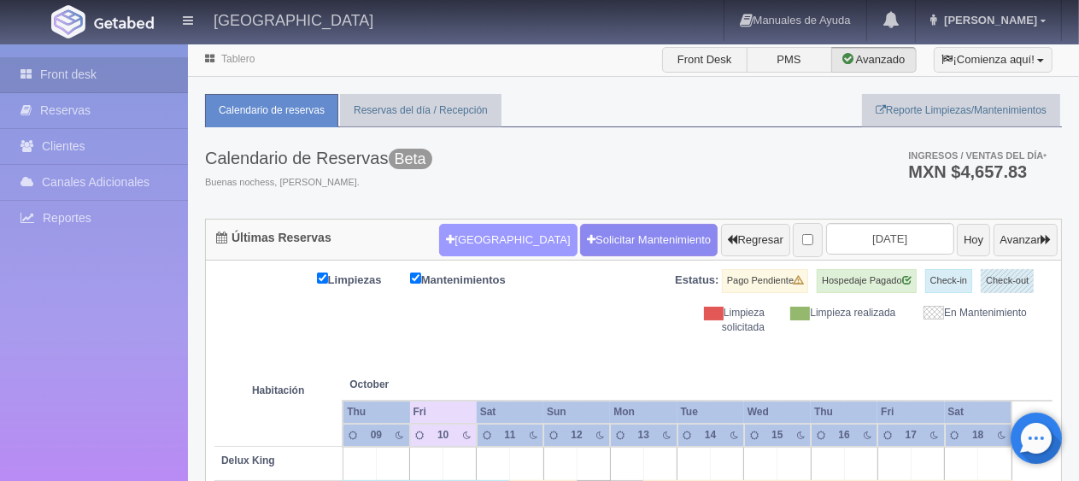
click at [485, 239] on button "[GEOGRAPHIC_DATA]" at bounding box center [508, 240] width 138 height 32
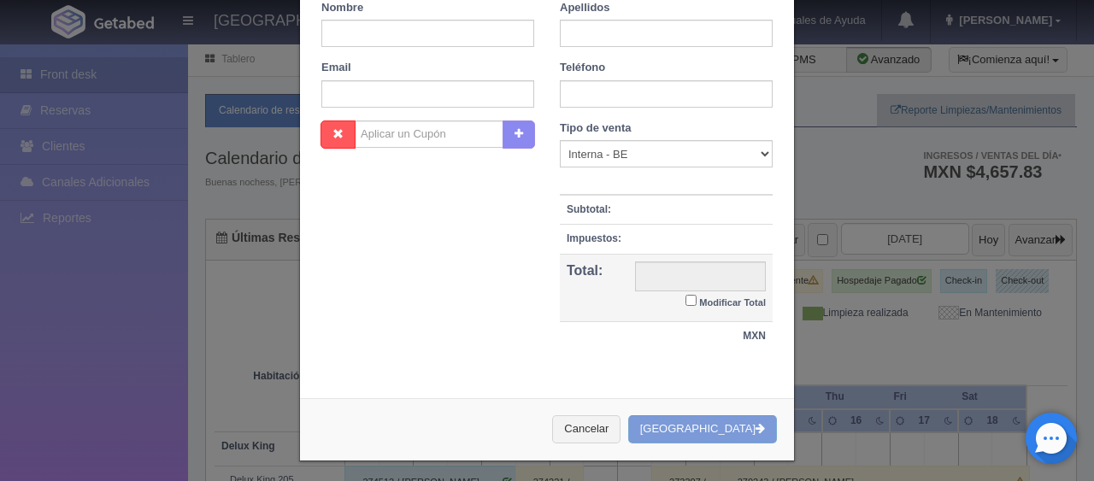
checkbox input "false"
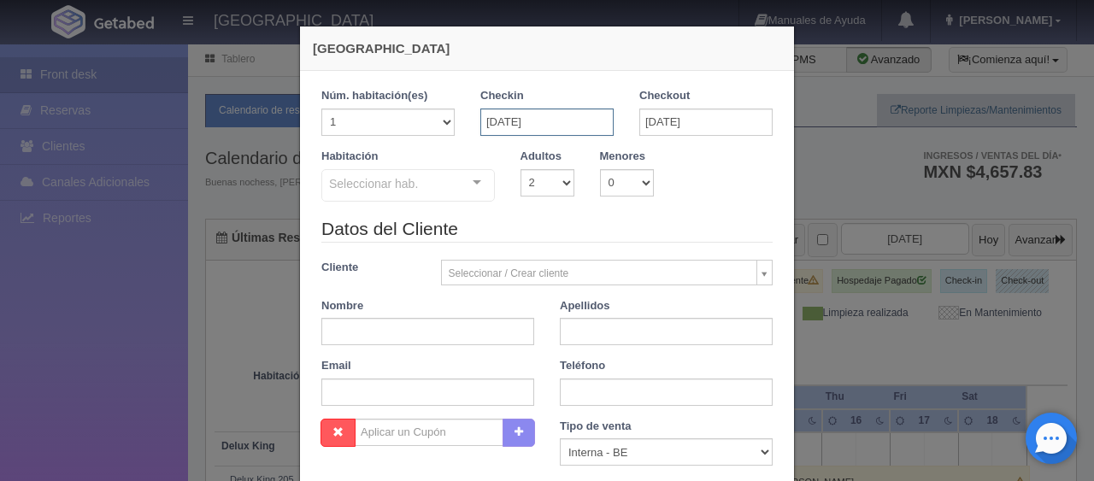
click at [568, 120] on input "11-10-2025" at bounding box center [546, 122] width 133 height 27
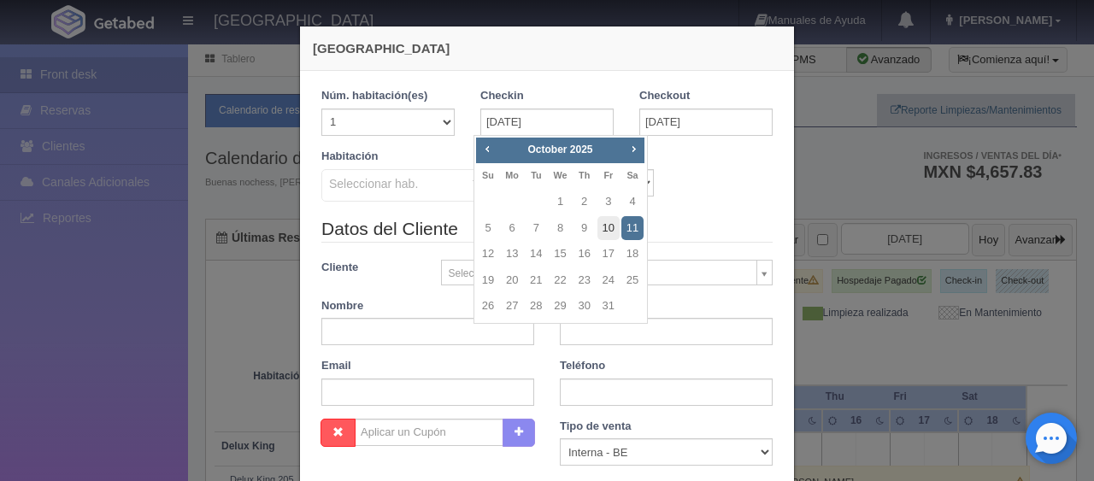
click at [607, 228] on link "10" at bounding box center [608, 228] width 22 height 25
type input "10-10-2025"
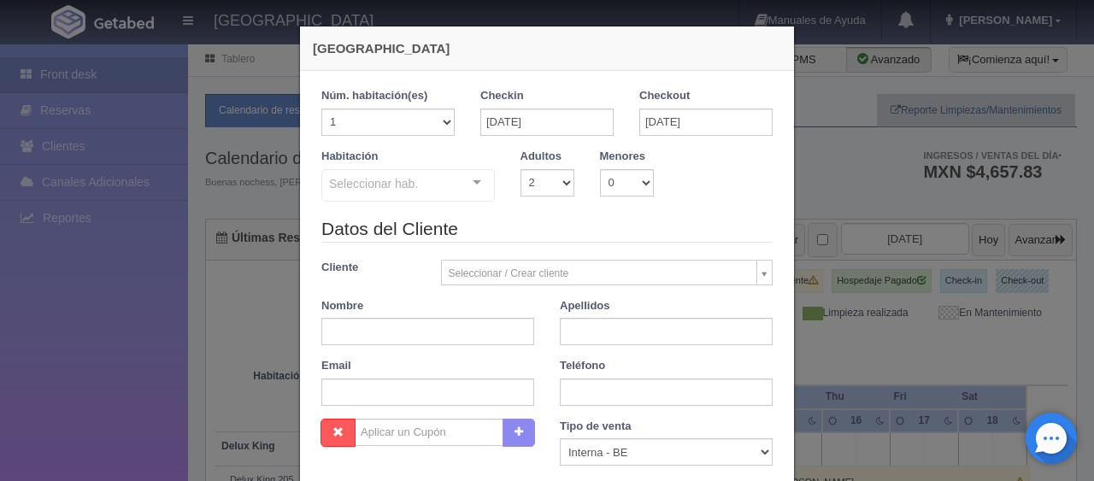
checkbox input "false"
click at [668, 118] on input "12-10-2025" at bounding box center [705, 122] width 133 height 27
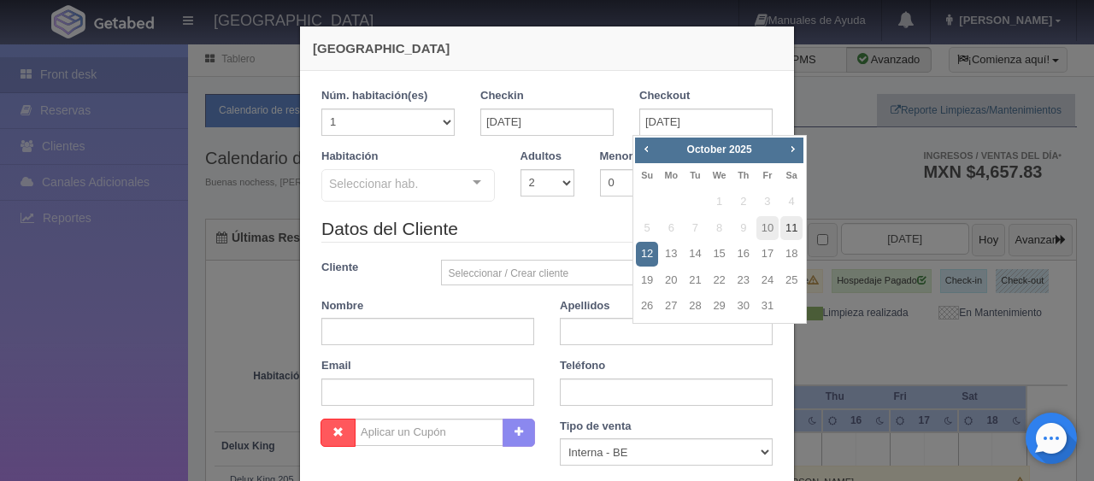
click at [791, 225] on link "11" at bounding box center [791, 228] width 22 height 25
type input "11-10-2025"
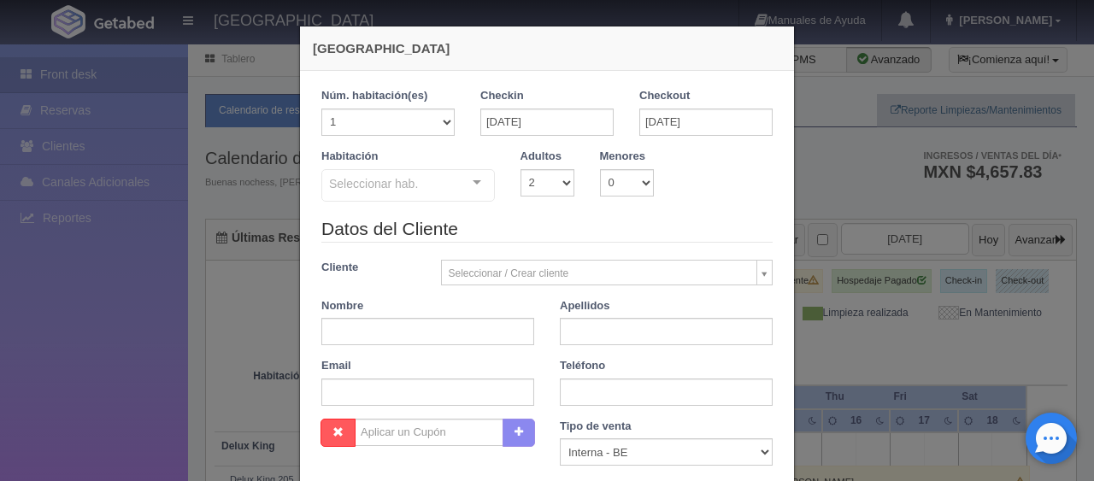
click at [472, 194] on div at bounding box center [477, 183] width 34 height 26
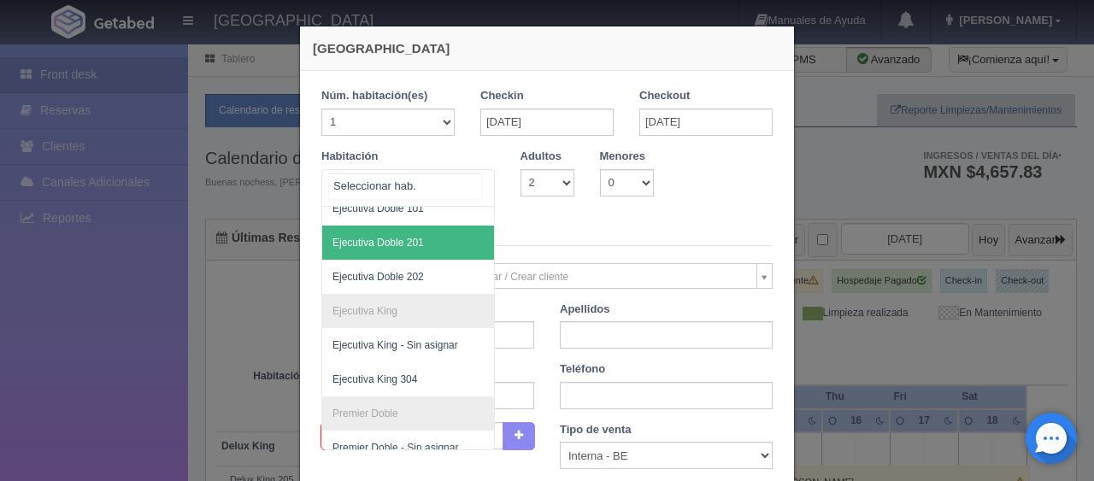
scroll to position [301, 0]
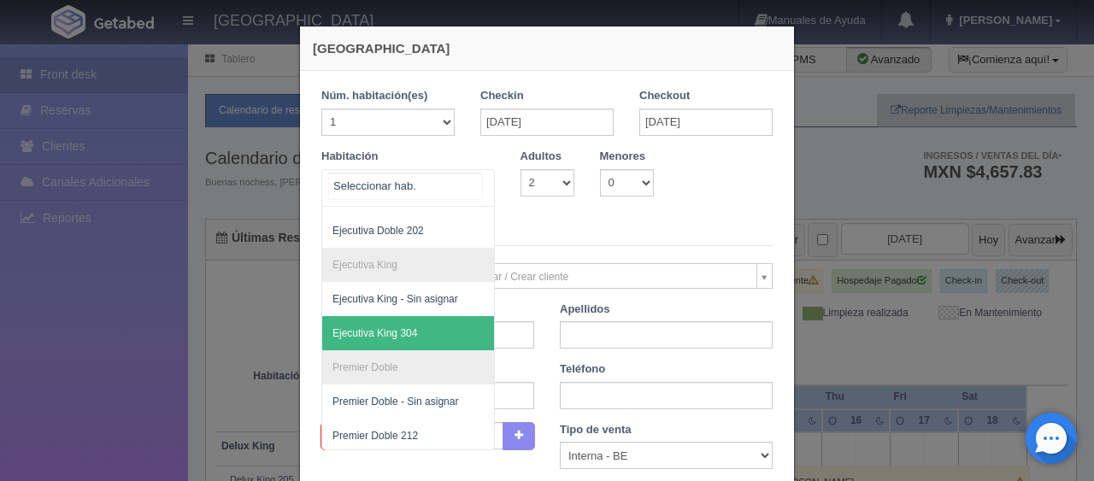
click at [431, 339] on span "Ejecutiva King 304" at bounding box center [465, 333] width 287 height 34
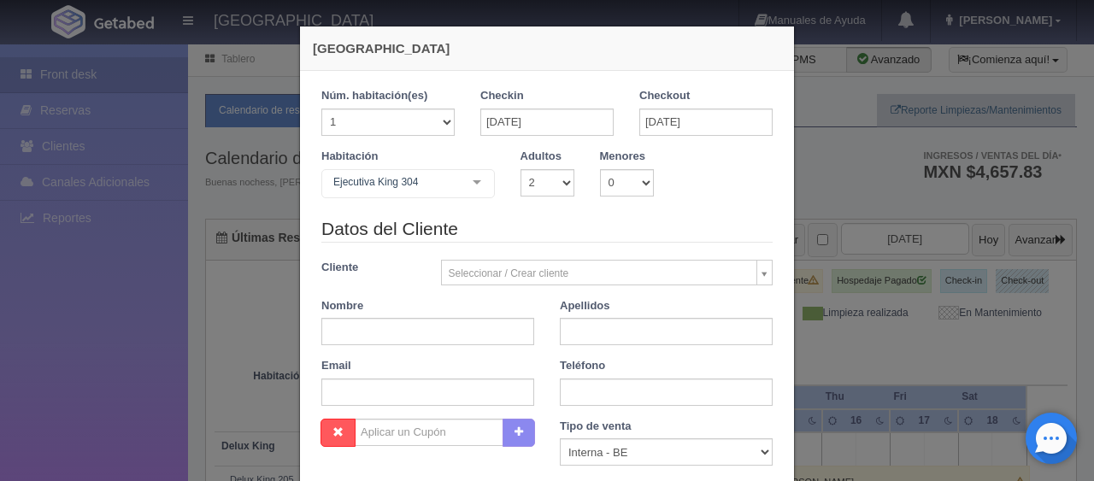
checkbox input "false"
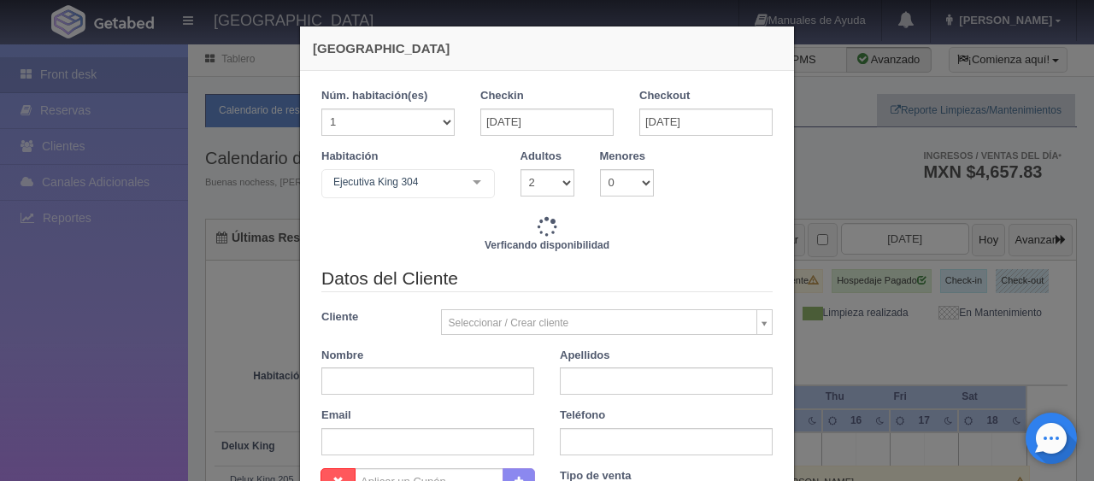
type input "1549.00"
checkbox input "false"
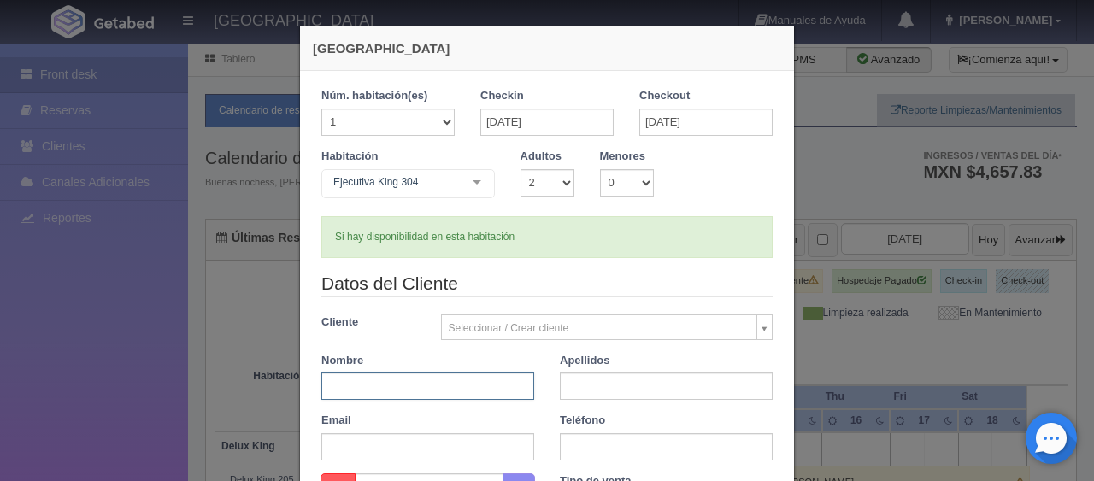
click at [425, 379] on input "text" at bounding box center [427, 386] width 213 height 27
type input "Misael"
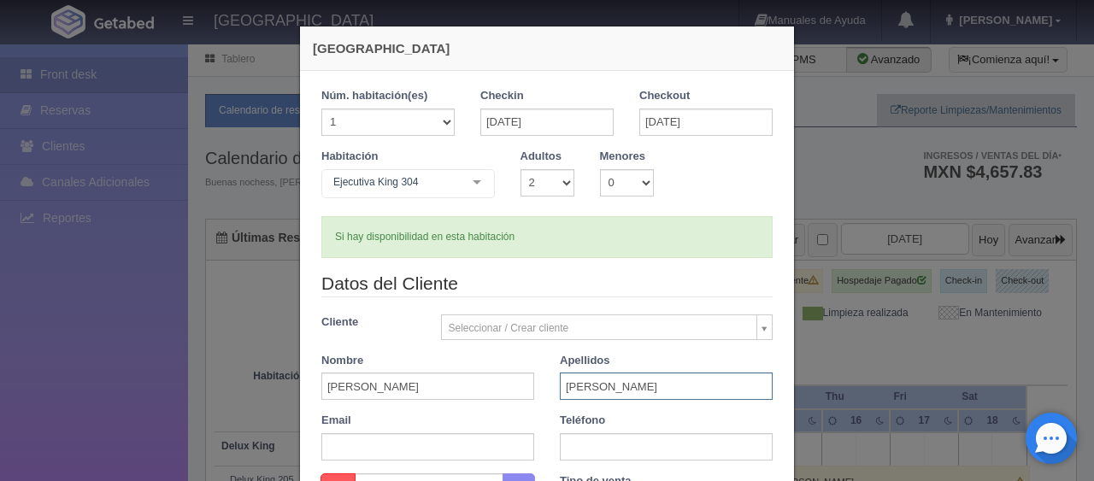
type input "Aguirre Peña"
click at [594, 461] on div "Datos del Cliente Cliente Seleccionar / Crear cliente Nuevo Cliente Adriana Nav…" at bounding box center [546, 372] width 477 height 202
click at [597, 447] on input "text" at bounding box center [666, 446] width 213 height 27
paste input "3271159174"
type input "3271159174"
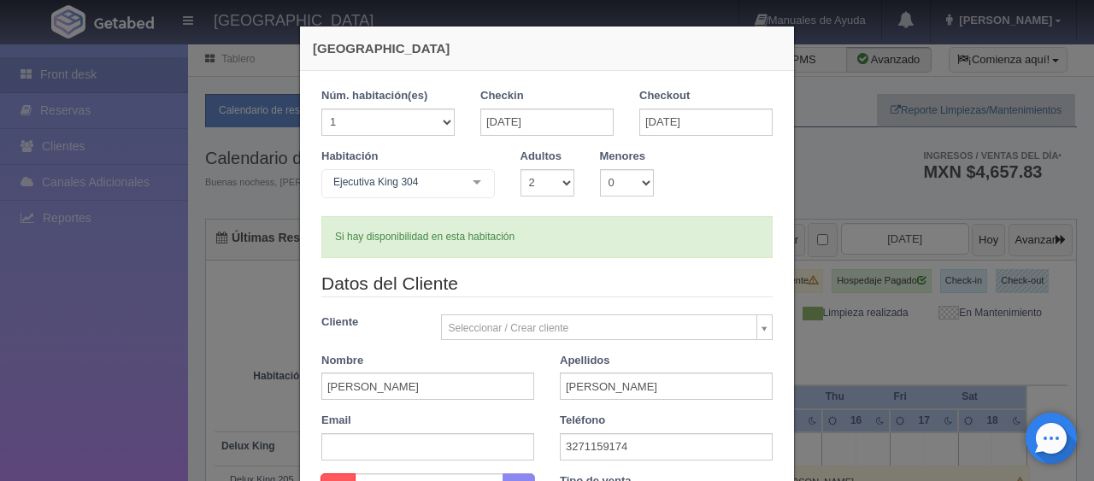
click at [538, 413] on div "Email" at bounding box center [427, 437] width 238 height 48
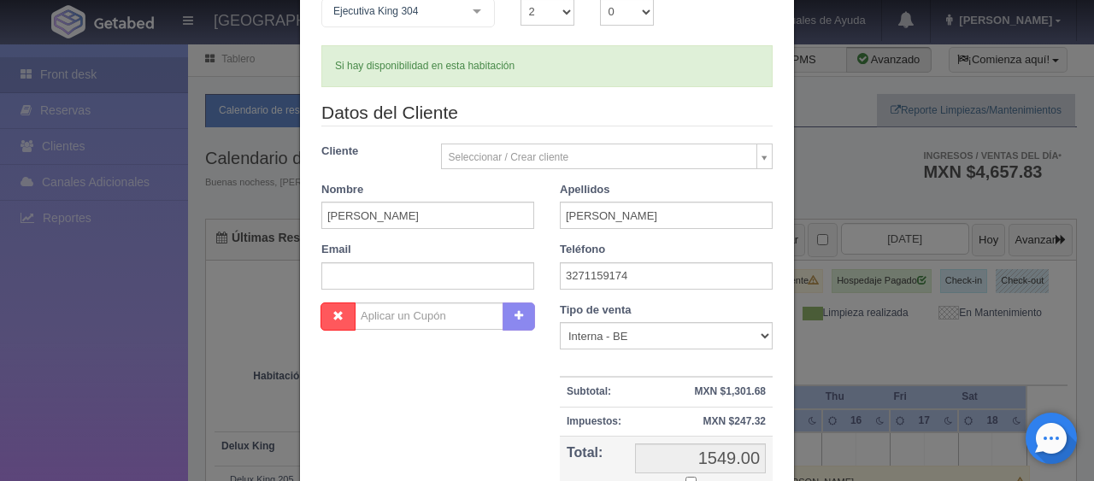
scroll to position [256, 0]
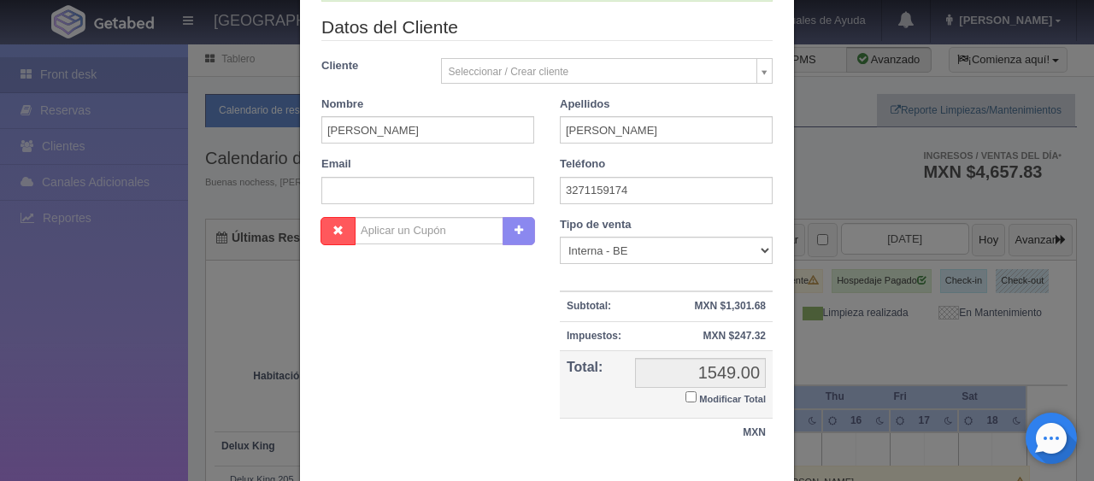
click at [685, 395] on input "Modificar Total" at bounding box center [690, 396] width 11 height 11
checkbox input "true"
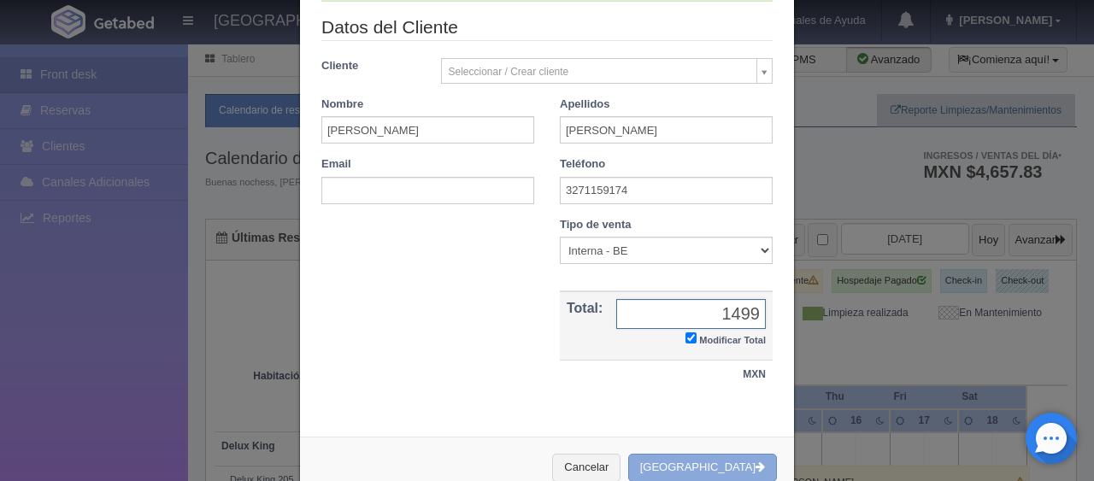
type input "1499"
click at [714, 464] on button "[GEOGRAPHIC_DATA]" at bounding box center [702, 468] width 149 height 28
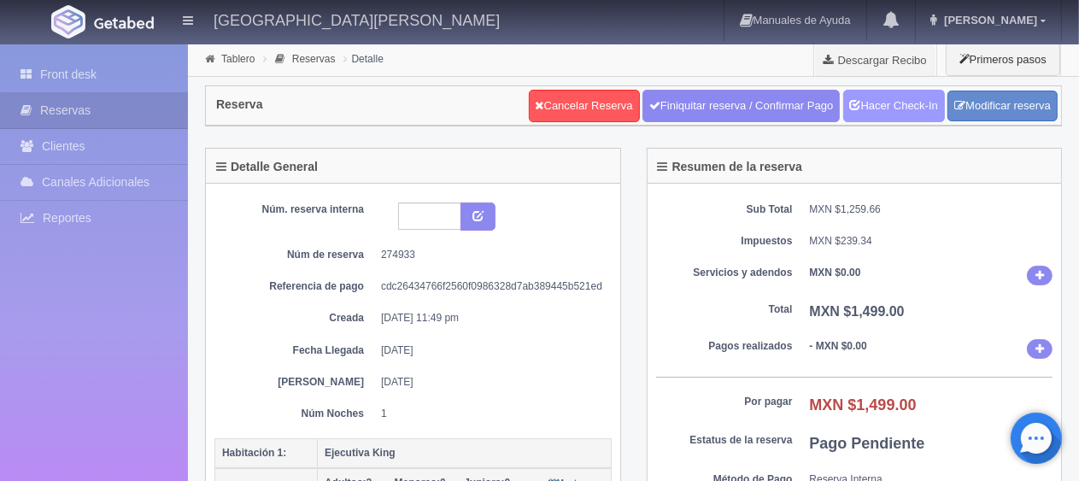
click at [871, 104] on link "Hacer Check-In" at bounding box center [894, 106] width 102 height 32
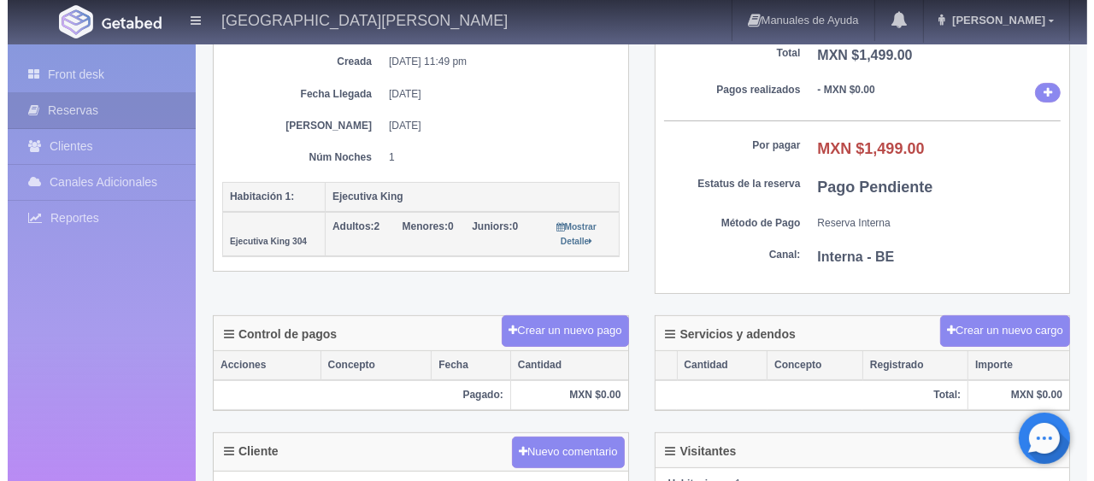
scroll to position [427, 0]
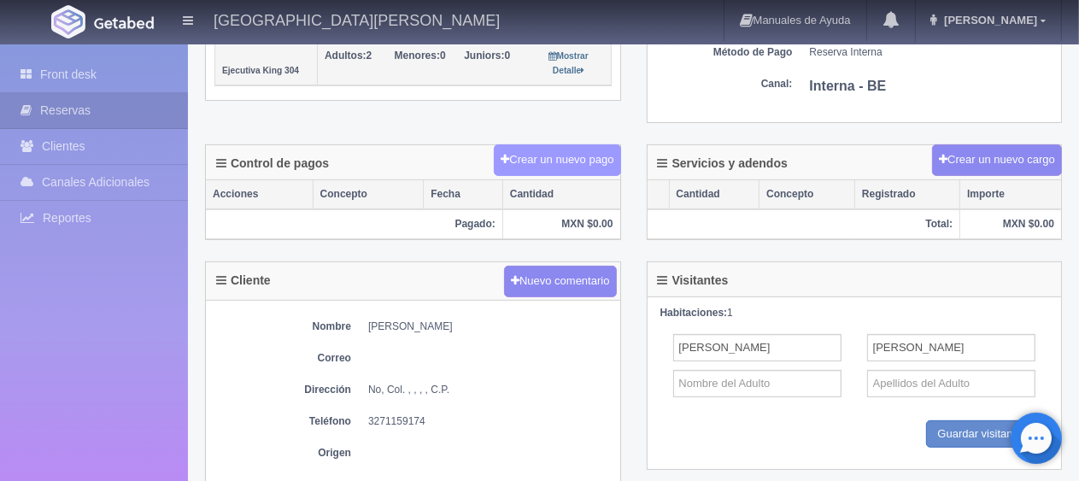
click at [574, 147] on button "Crear un nuevo pago" at bounding box center [557, 160] width 126 height 32
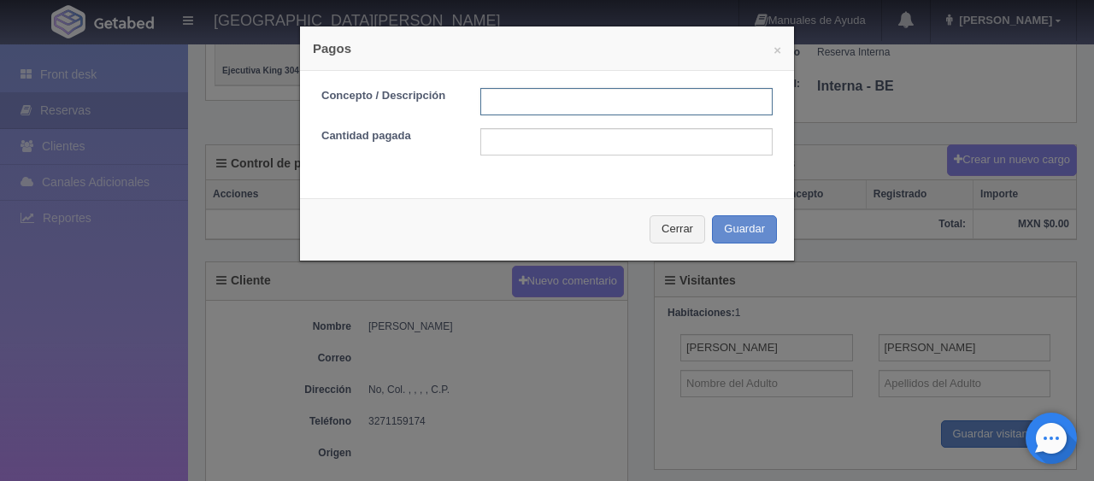
click at [576, 90] on input "text" at bounding box center [626, 101] width 292 height 27
type input "Total Efectivo"
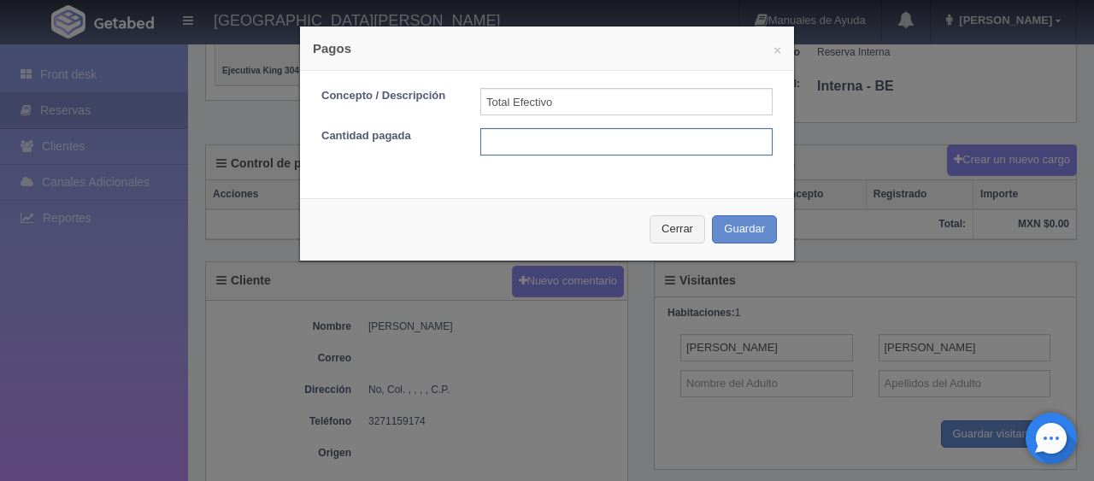
click at [601, 144] on input "text" at bounding box center [626, 141] width 292 height 27
type input "1399"
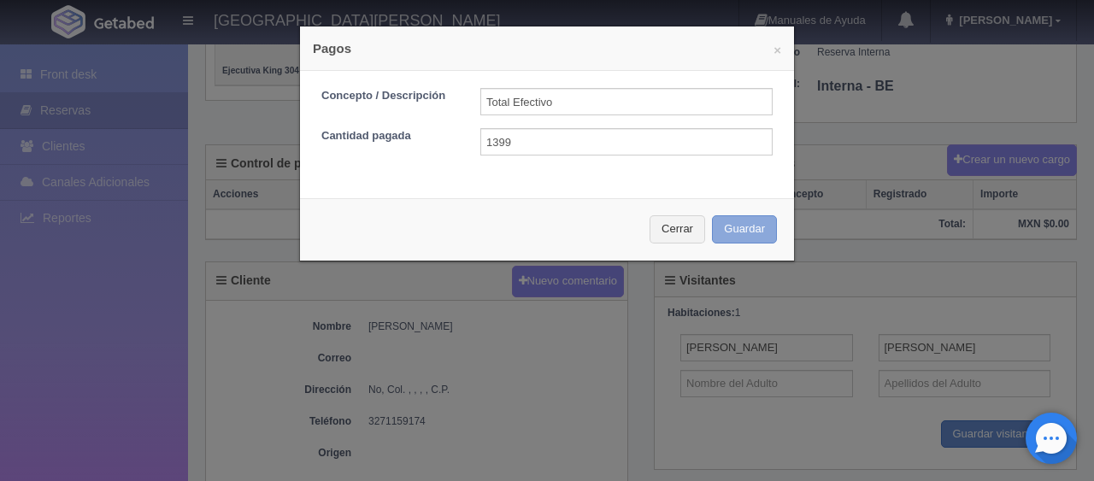
click at [727, 220] on button "Guardar" at bounding box center [744, 229] width 65 height 28
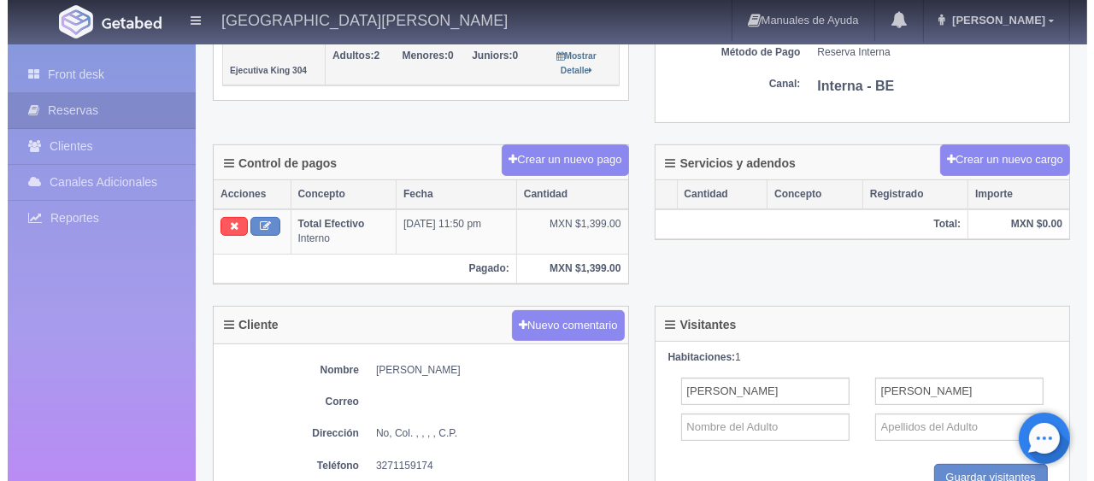
scroll to position [427, 0]
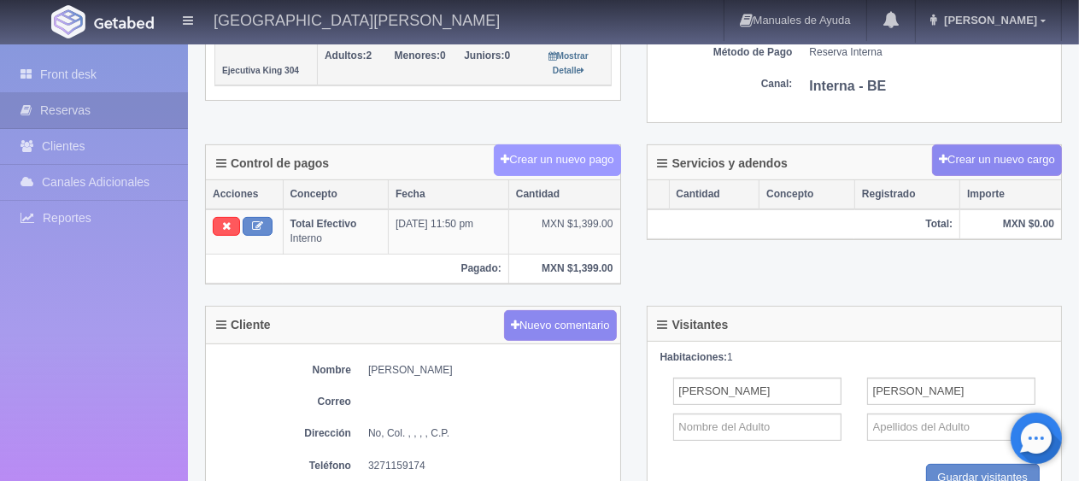
click at [592, 156] on button "Crear un nuevo pago" at bounding box center [557, 160] width 126 height 32
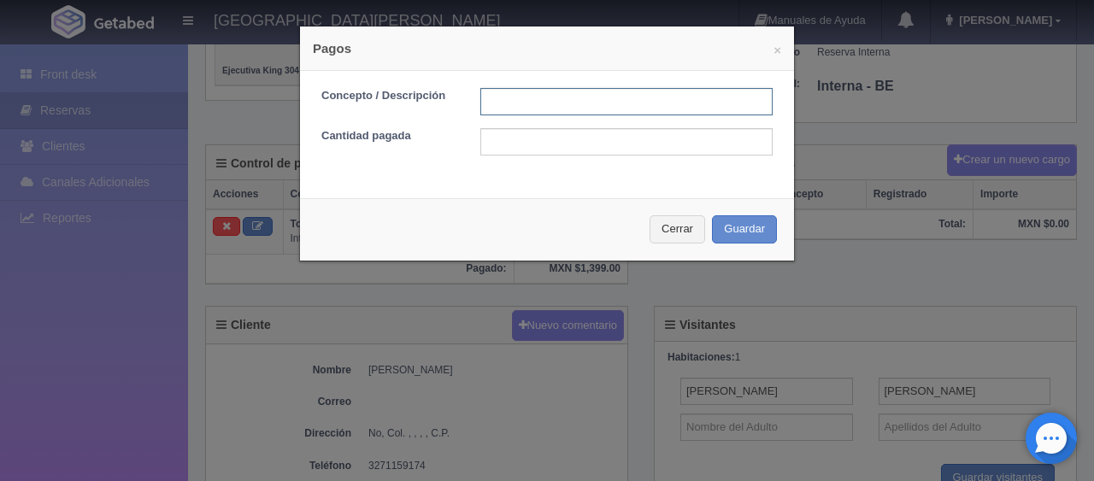
click at [595, 101] on input "text" at bounding box center [626, 101] width 292 height 27
type input "descuento"
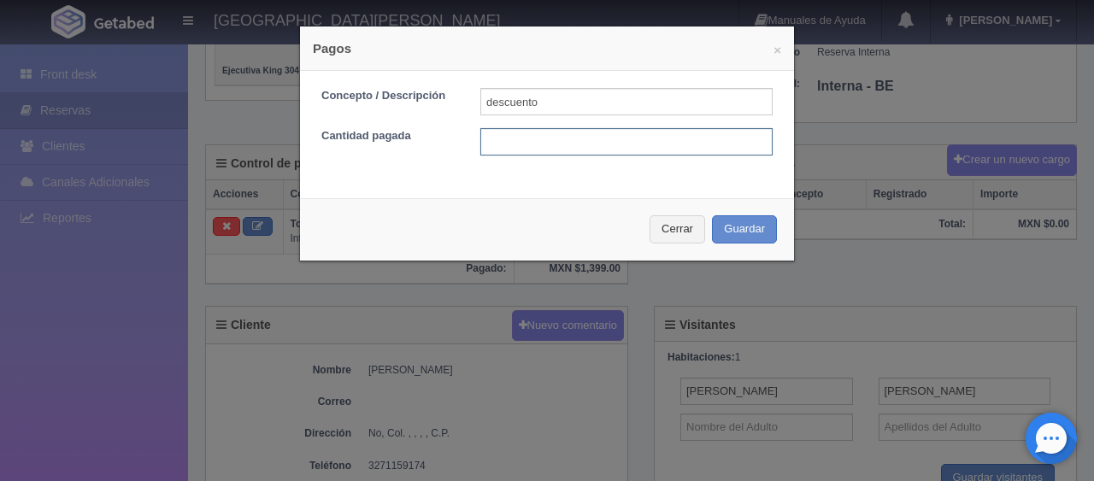
click at [596, 136] on input "text" at bounding box center [626, 141] width 292 height 27
type input "100"
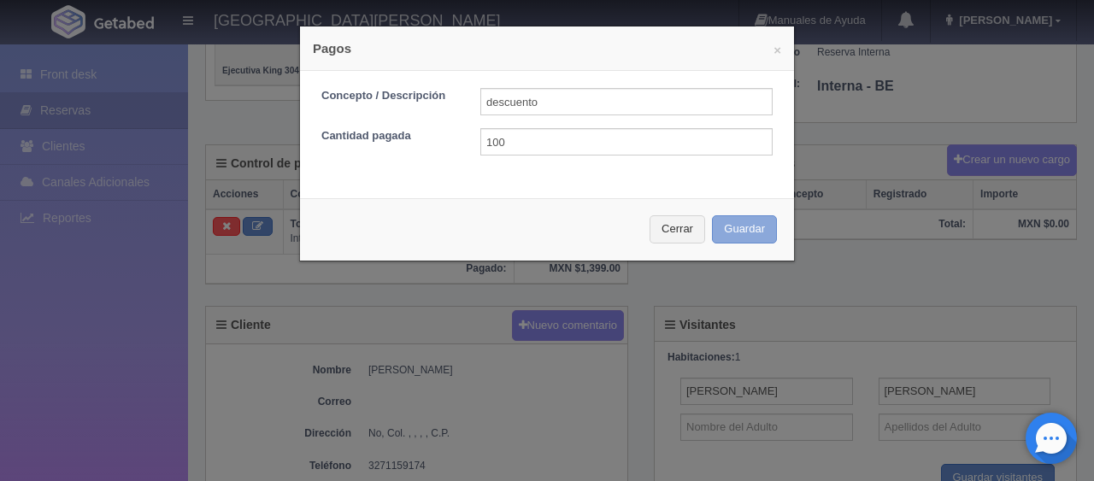
click at [723, 229] on button "Guardar" at bounding box center [744, 229] width 65 height 28
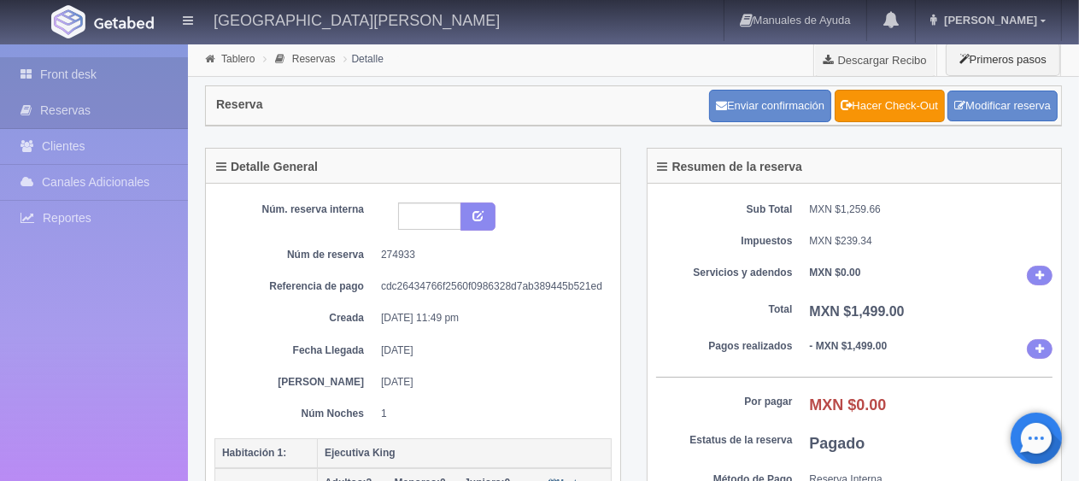
click at [141, 79] on link "Front desk" at bounding box center [94, 74] width 188 height 35
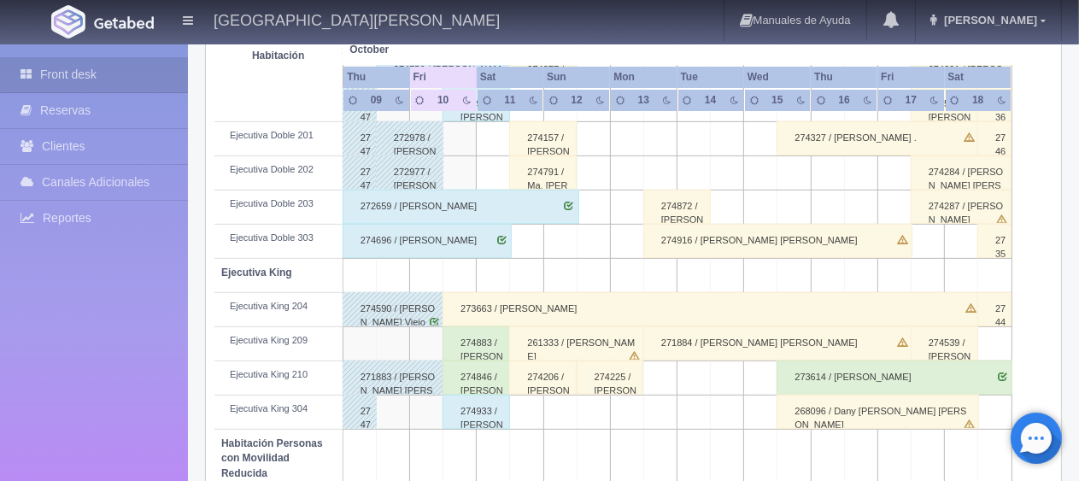
scroll to position [598, 0]
click at [461, 341] on div "274883 / [PERSON_NAME]" at bounding box center [476, 343] width 67 height 34
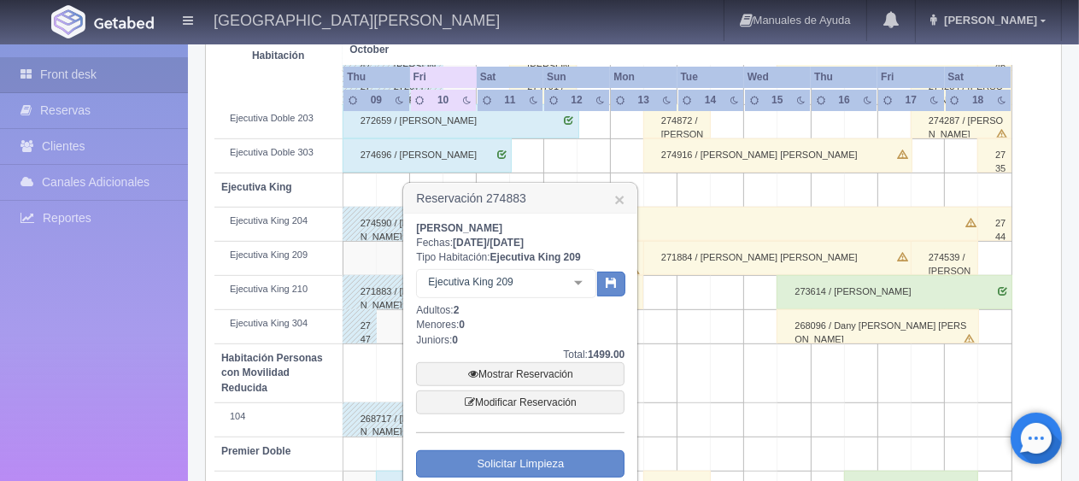
scroll to position [769, 0]
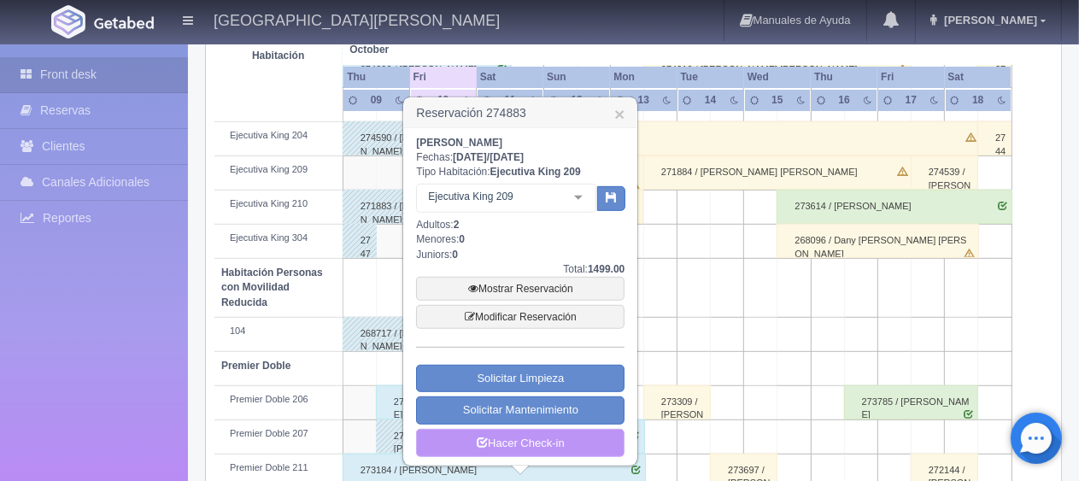
click at [549, 437] on link "Hacer Check-in" at bounding box center [520, 443] width 208 height 29
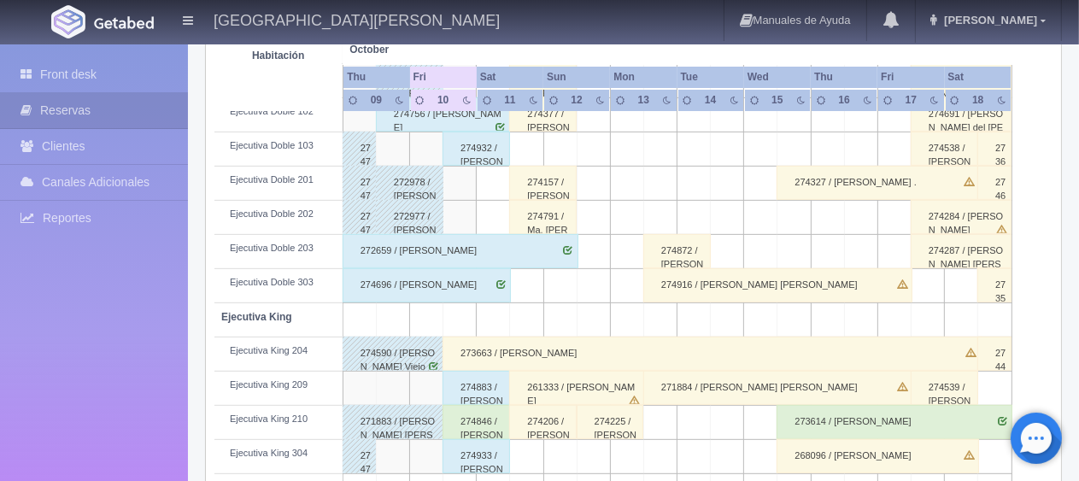
scroll to position [639, 0]
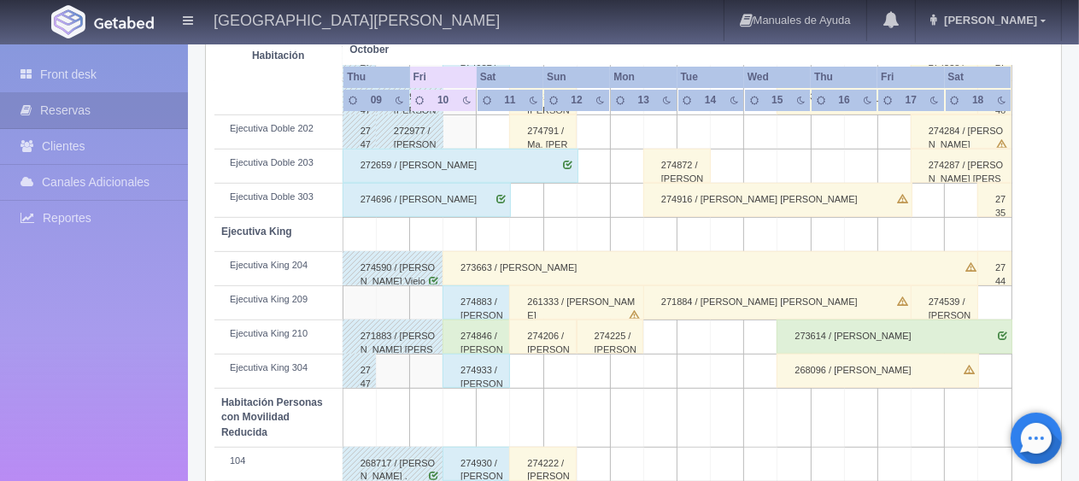
click at [478, 331] on div "274846 / [PERSON_NAME] [PERSON_NAME]" at bounding box center [476, 337] width 67 height 34
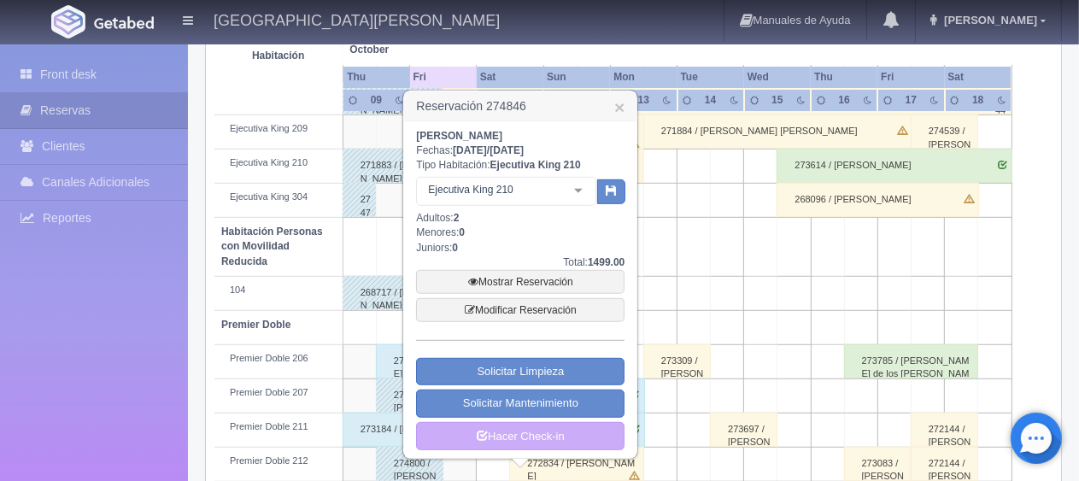
scroll to position [895, 0]
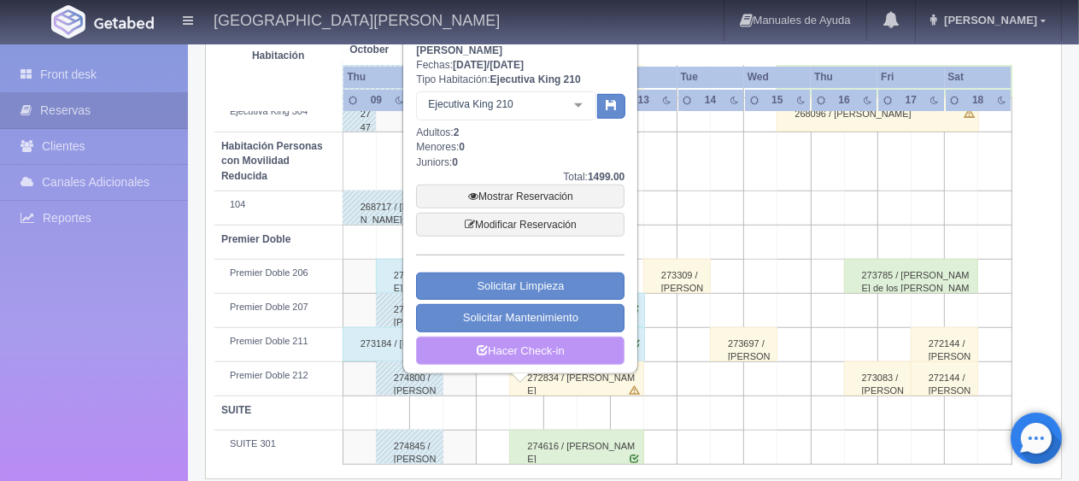
click at [485, 343] on icon at bounding box center [482, 348] width 11 height 11
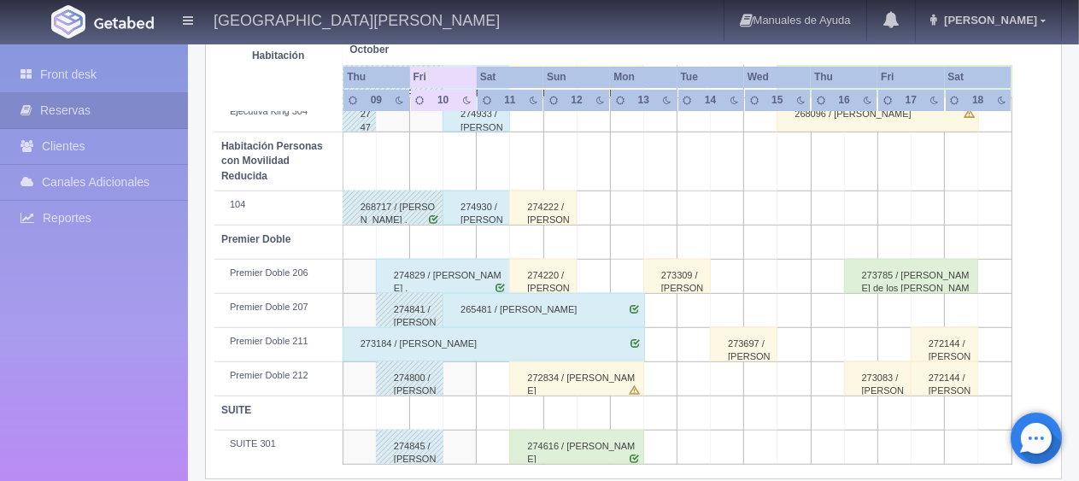
scroll to position [895, 0]
